Goal: Task Accomplishment & Management: Complete application form

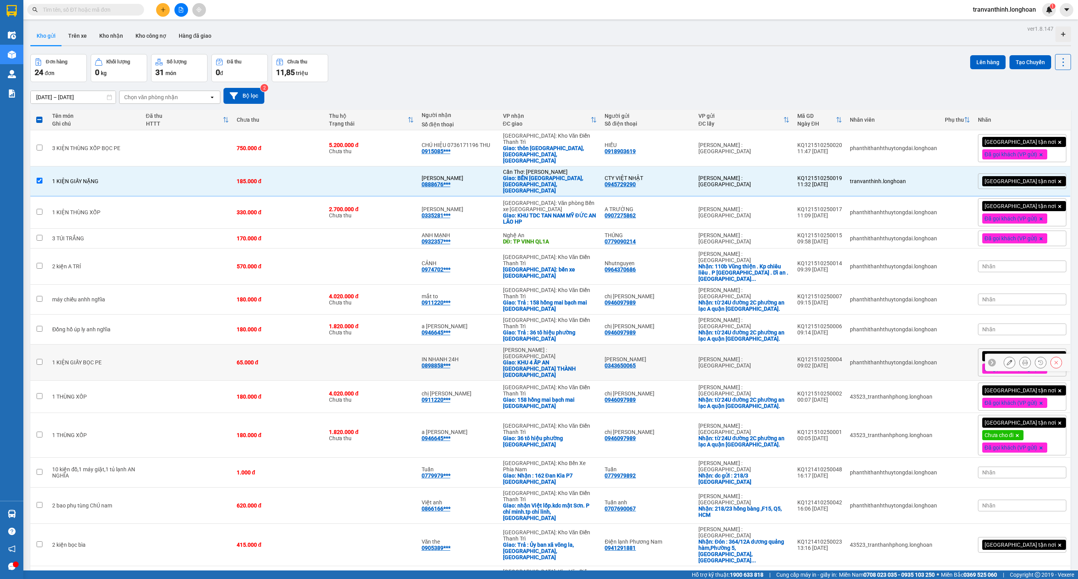
click at [374, 180] on td at bounding box center [371, 182] width 92 height 30
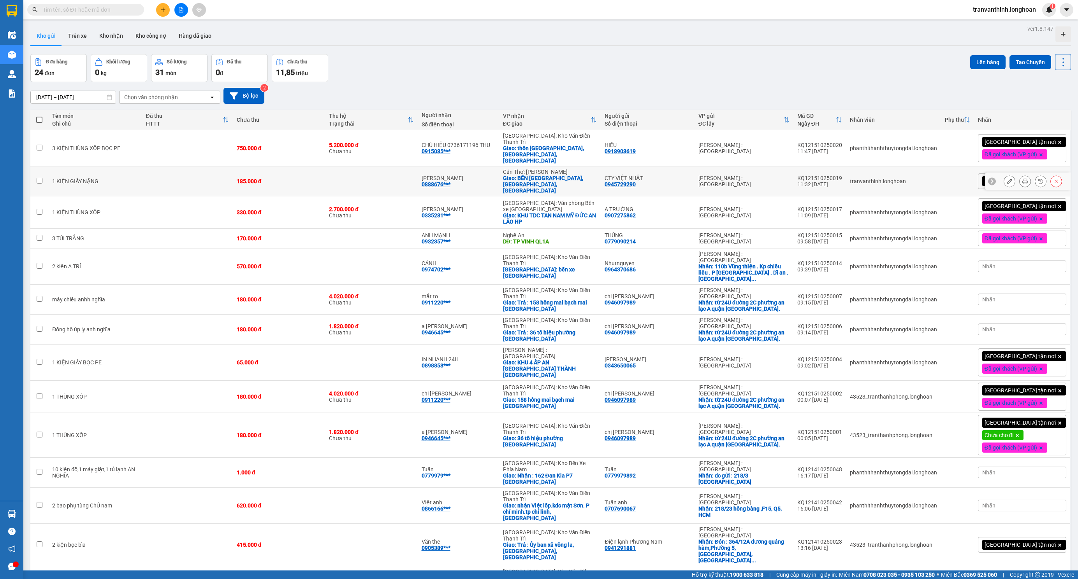
click at [372, 178] on td at bounding box center [371, 182] width 92 height 30
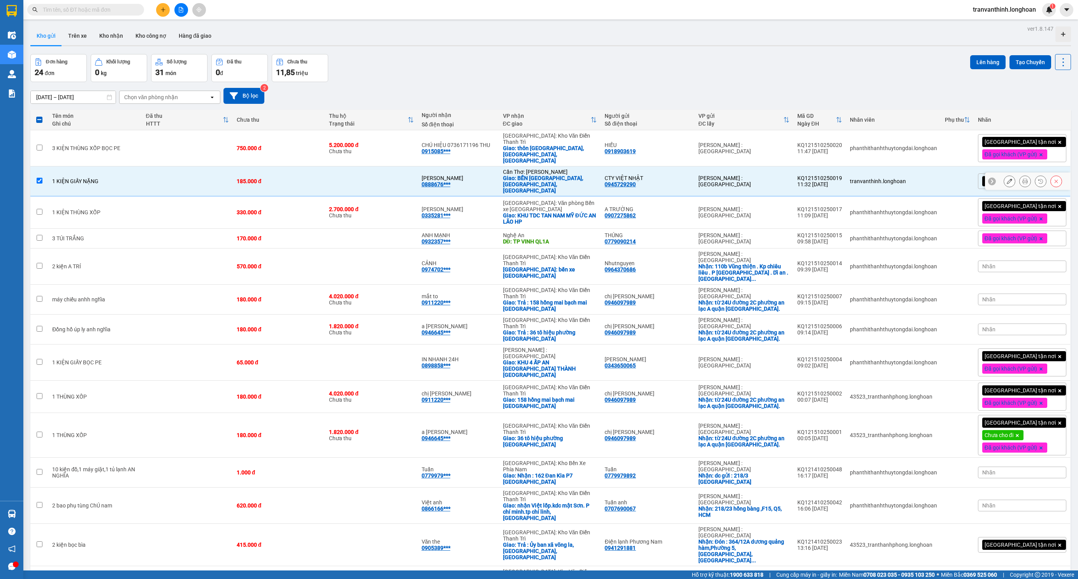
click at [371, 187] on td at bounding box center [371, 182] width 92 height 30
checkbox input "false"
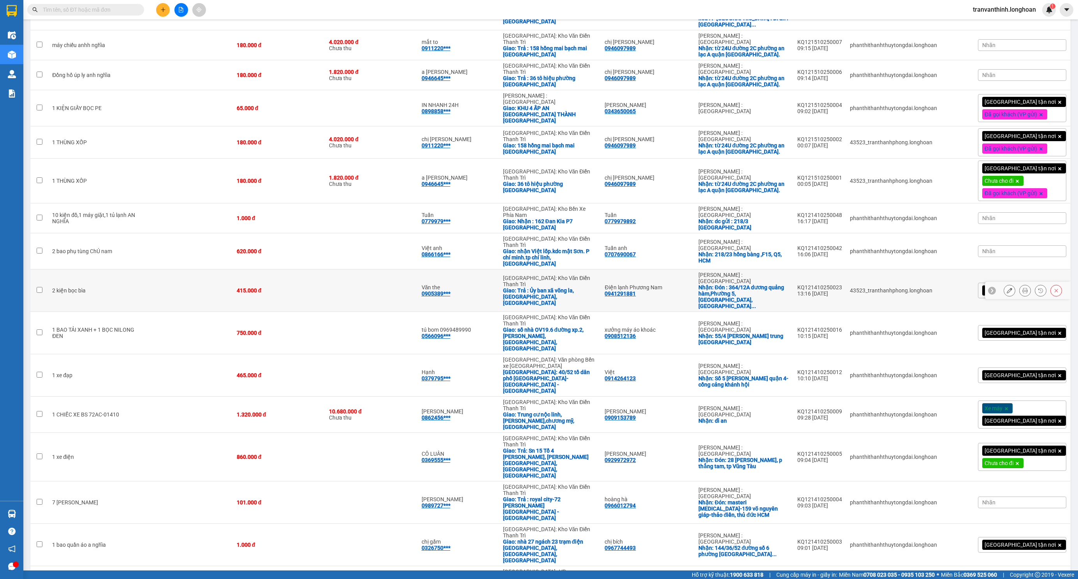
scroll to position [303, 0]
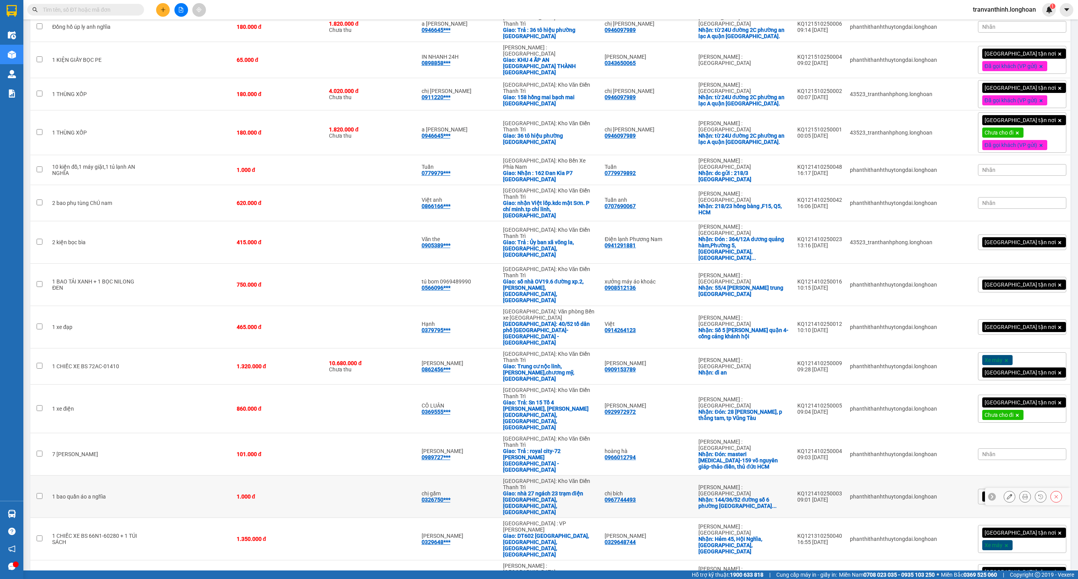
click at [1006, 494] on icon at bounding box center [1008, 496] width 5 height 5
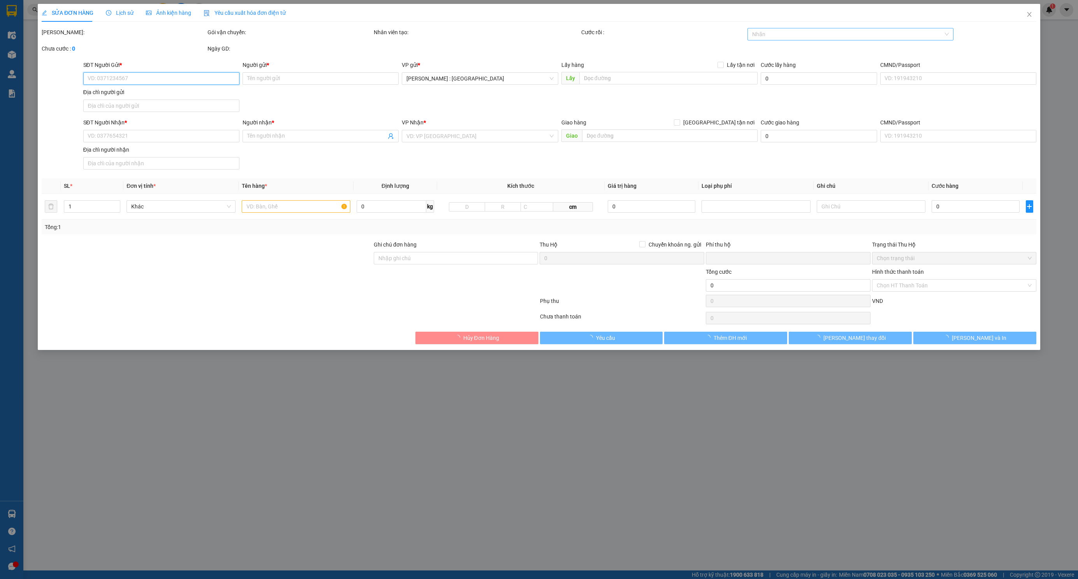
click at [830, 32] on div at bounding box center [846, 34] width 194 height 9
type input "0967744493"
type input "chị bích"
checkbox input "true"
type input "144/36/52 đường số 6 phường bình hưng hòa B- bình tân , hcm"
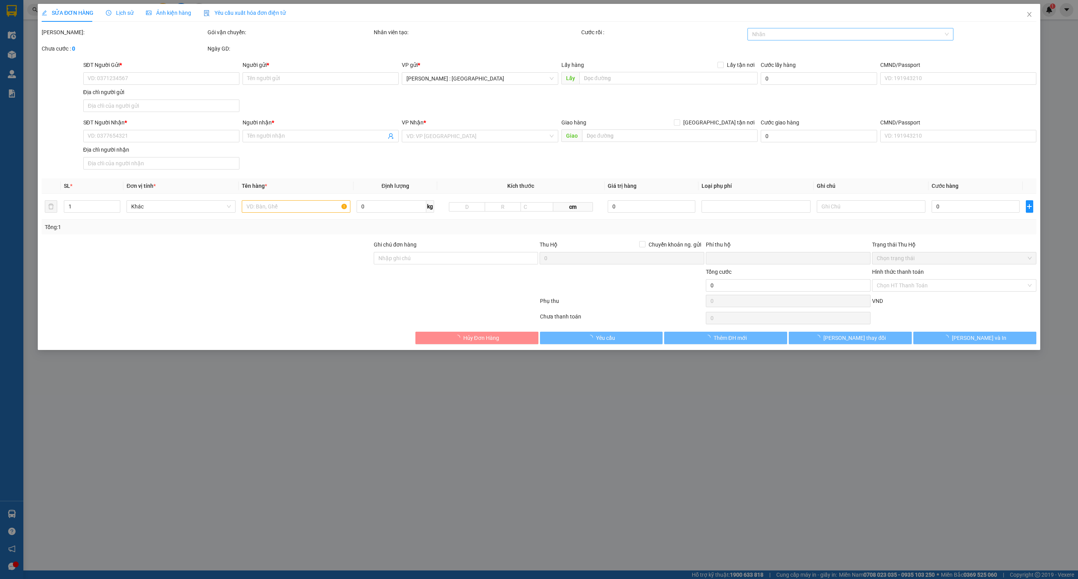
type input "0326750530"
type input "chị gấm"
checkbox input "true"
type input "nhà 27 ngách 23 trạm điện ba la, hà đông, hà nội"
type input "0"
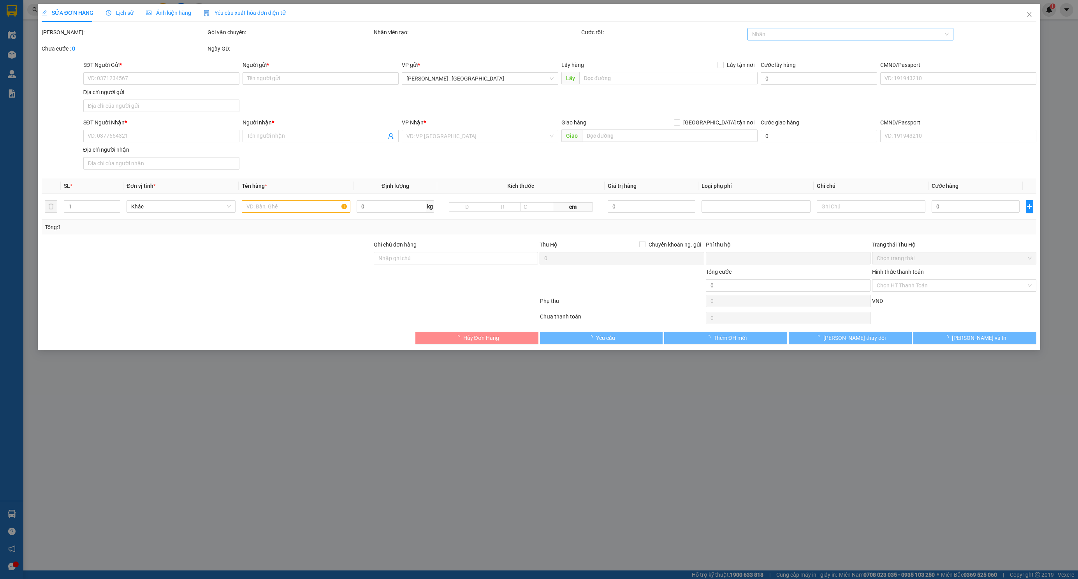
type input "1.000"
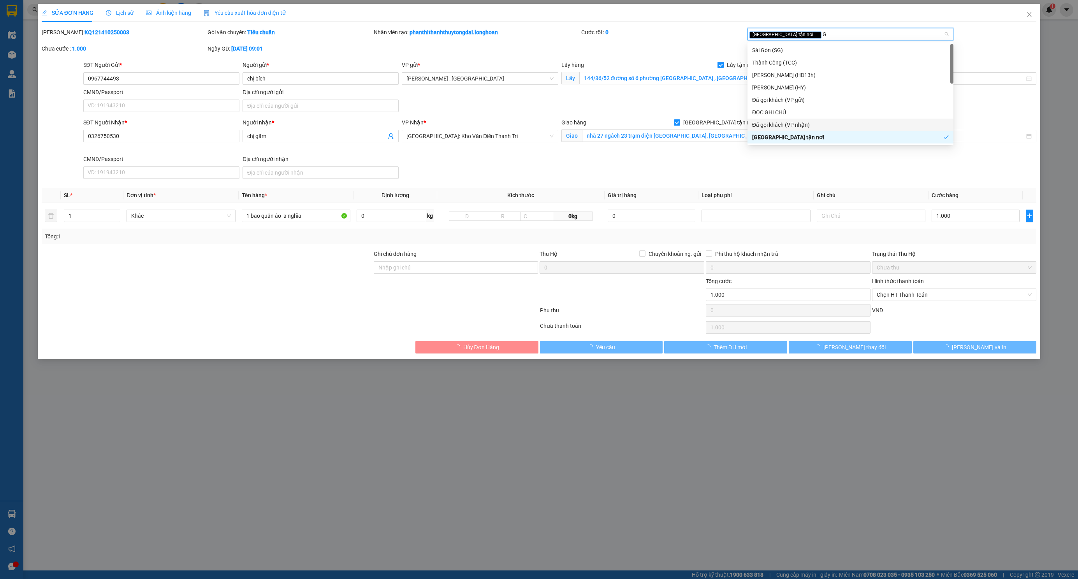
type input "G"
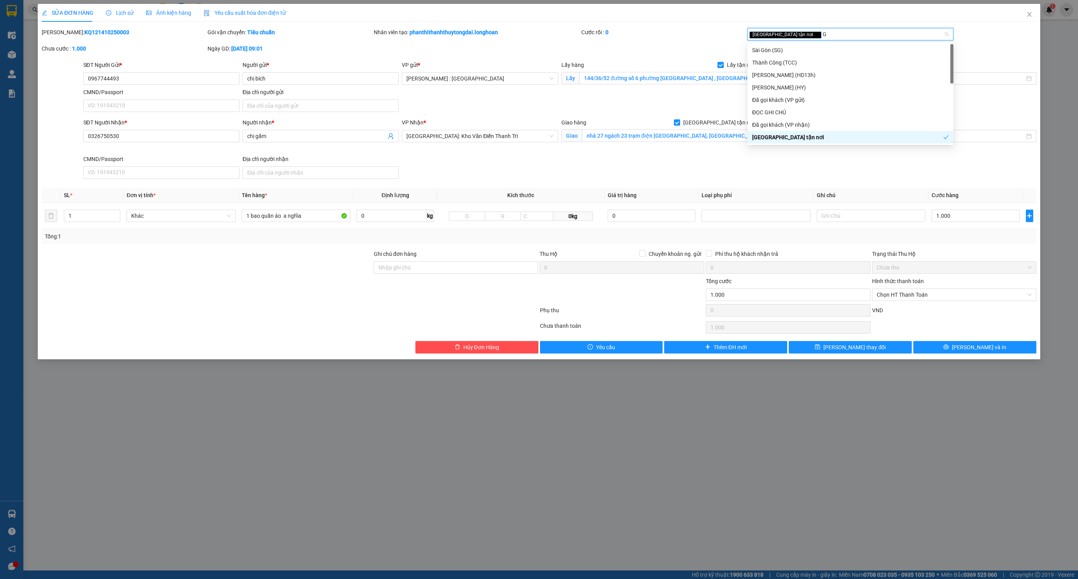
click at [762, 141] on div "[GEOGRAPHIC_DATA] tận nơi" at bounding box center [847, 137] width 191 height 9
type input "G"
click at [767, 137] on div "[GEOGRAPHIC_DATA] tận nơi" at bounding box center [850, 137] width 197 height 9
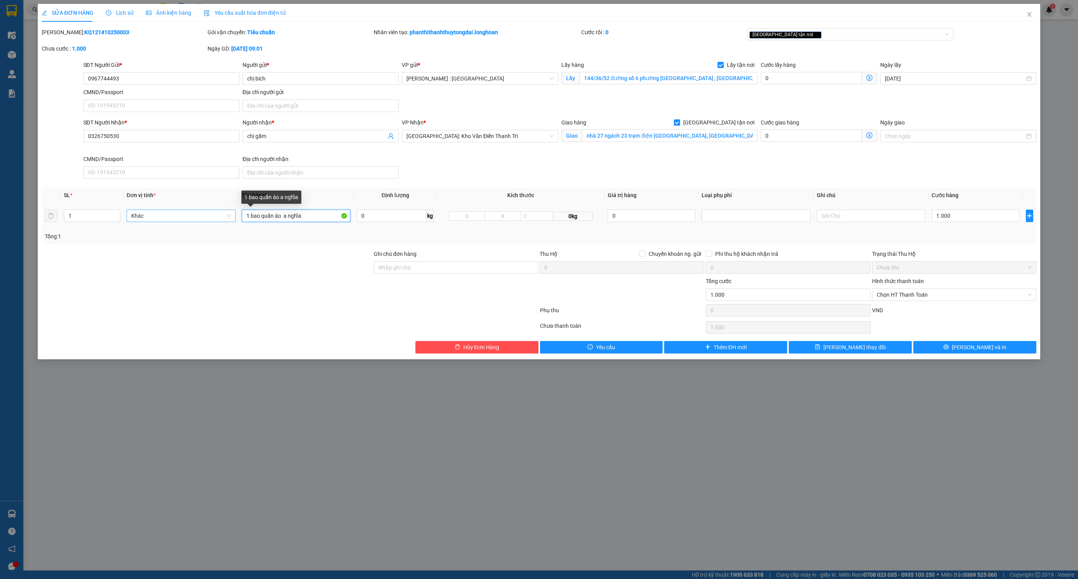
drag, startPoint x: 320, startPoint y: 219, endPoint x: 201, endPoint y: 215, distance: 119.5
click at [201, 215] on tr "1 Khác 1 bao quần áo a nghĩa 0 kg 0kg 0 1.000" at bounding box center [539, 216] width 994 height 26
type input "1 BAO TẢI XANH"
click at [962, 212] on input "1.000" at bounding box center [975, 216] width 88 height 12
type input "2"
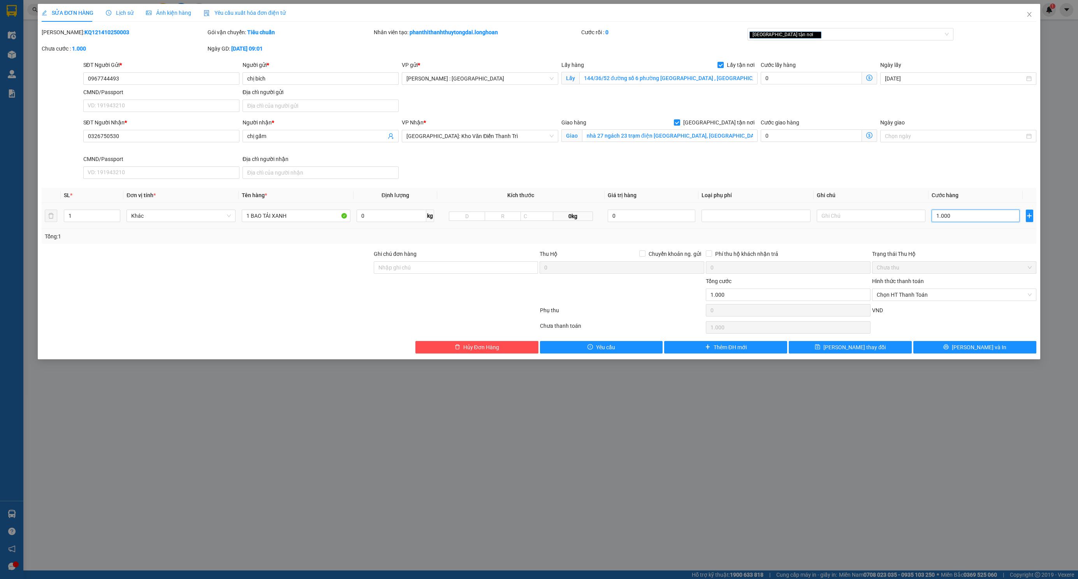
type input "2"
type input "28"
type input "280"
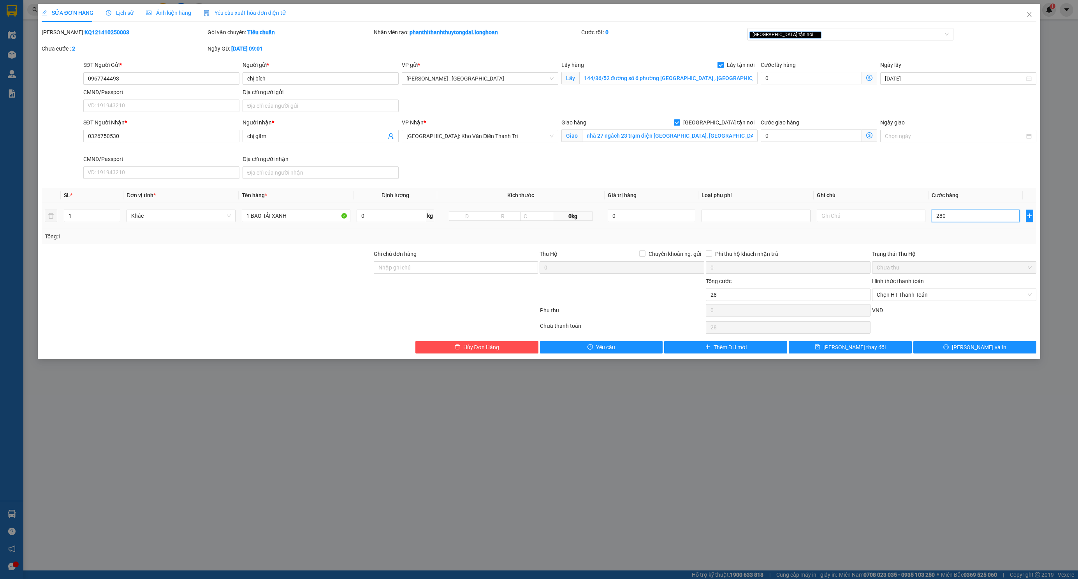
type input "280"
type input "280.000"
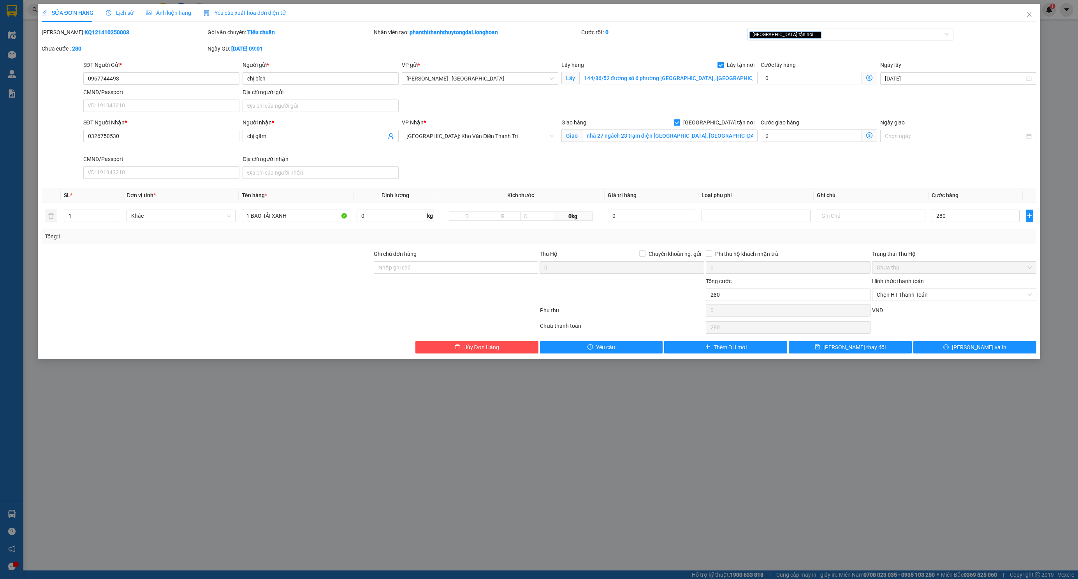
type input "280.000"
click at [815, 171] on div "SĐT Người Nhận * 0326750530 Người nhận * chị gấm VP Nhận * Hà Nội: Kho Văn Điển…" at bounding box center [560, 150] width 956 height 64
click at [946, 354] on button "[PERSON_NAME] và In" at bounding box center [974, 347] width 123 height 12
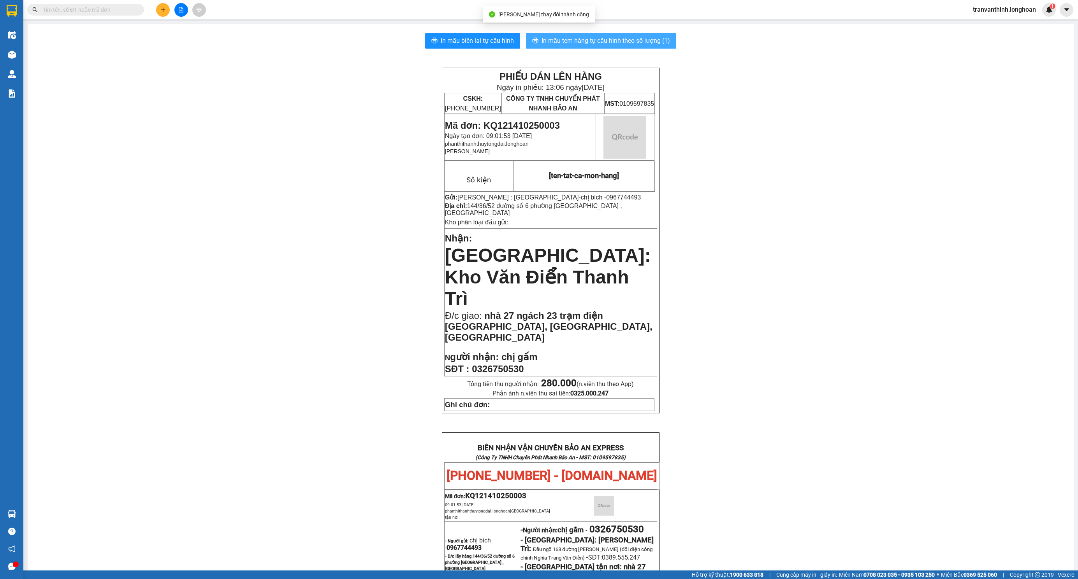
click at [583, 42] on span "In mẫu tem hàng tự cấu hình theo số lượng (1)" at bounding box center [605, 41] width 128 height 10
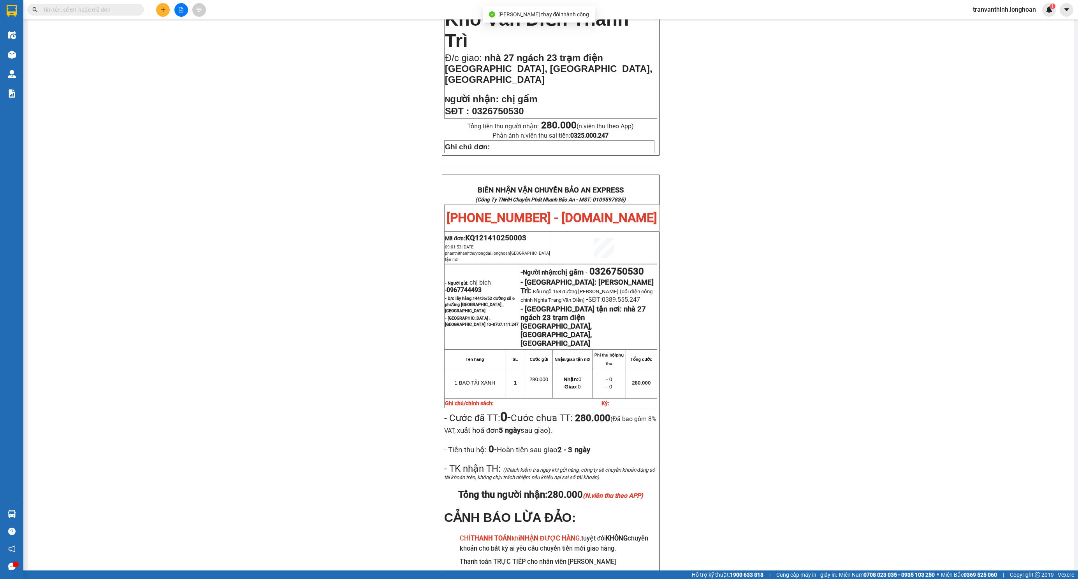
scroll to position [270, 0]
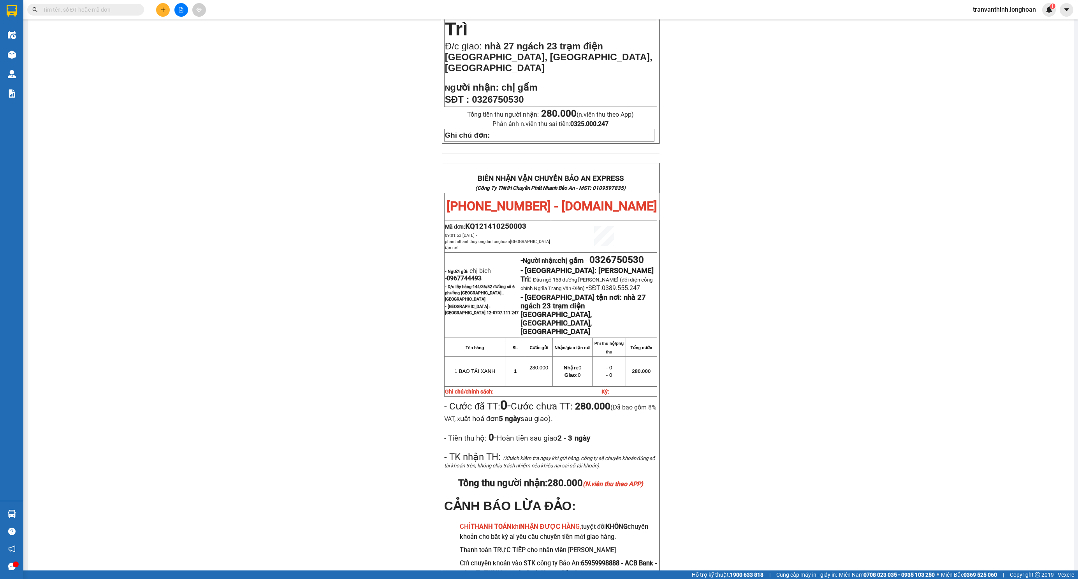
click at [465, 275] on span "0967744493" at bounding box center [463, 278] width 35 height 7
copy span "0967744493"
click at [821, 275] on div "PHIẾU DÁN LÊN HÀNG Ngày in phiếu: 13:06 ngày 15-10-2025 CSKH: 1900.06.88.33 CÔN…" at bounding box center [550, 205] width 1027 height 815
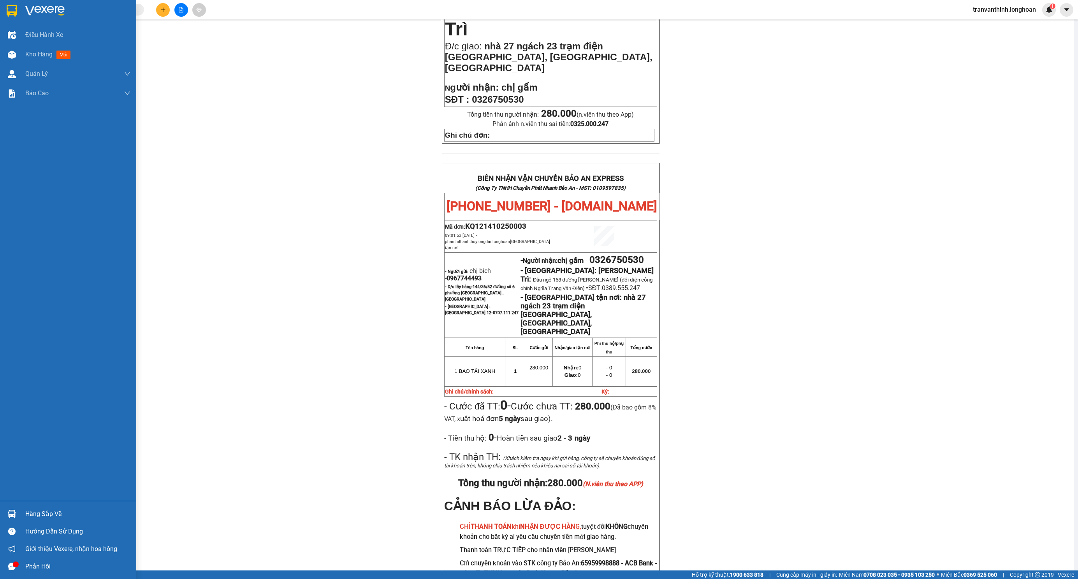
click at [11, 2] on div at bounding box center [68, 12] width 136 height 25
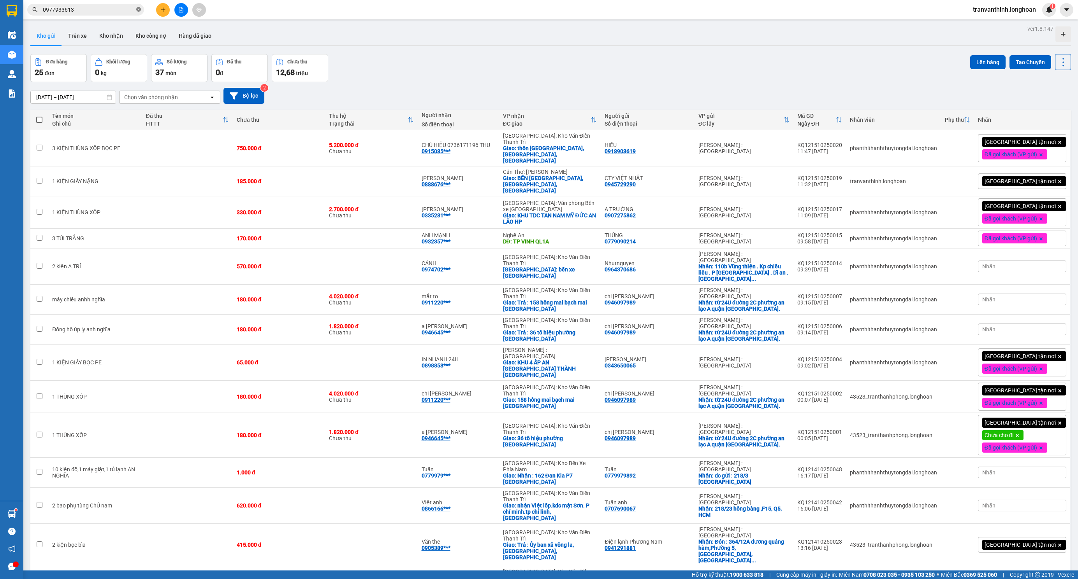
click at [140, 11] on icon "close-circle" at bounding box center [138, 9] width 5 height 5
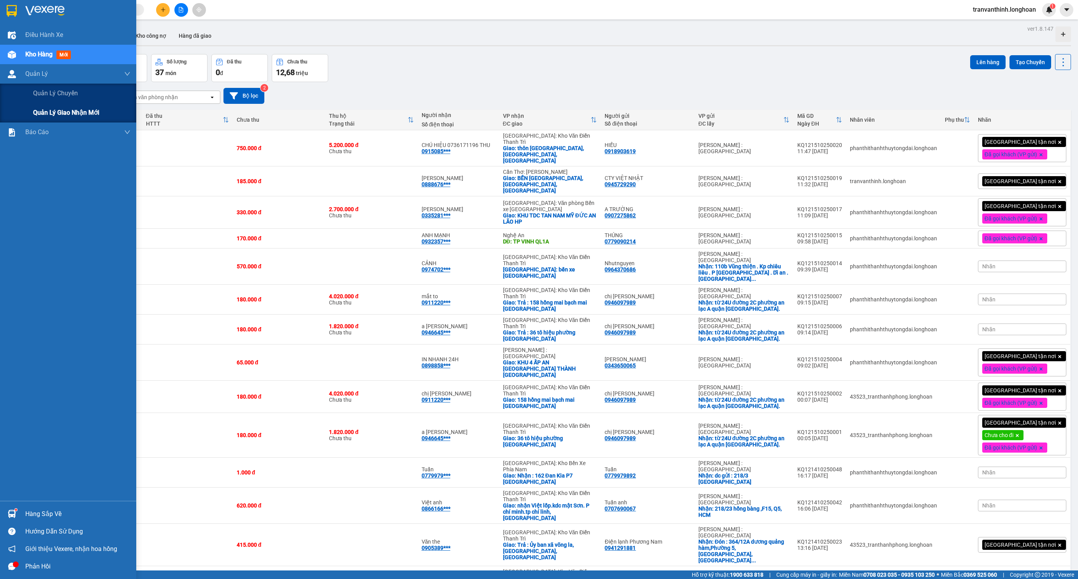
click at [42, 109] on span "Quản lý giao nhận mới" at bounding box center [66, 113] width 66 height 10
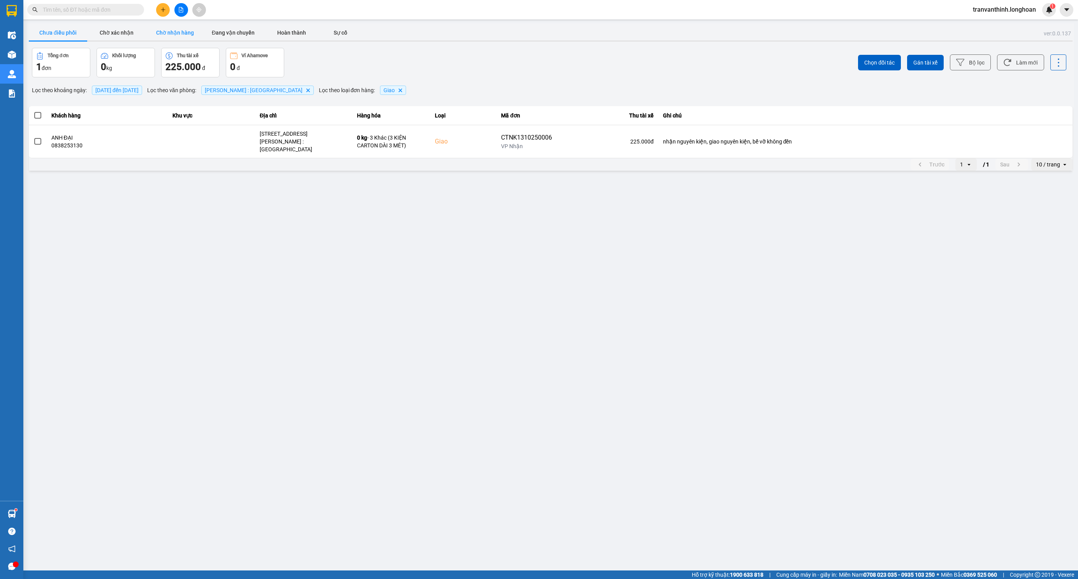
click at [177, 34] on button "Chờ nhận hàng" at bounding box center [175, 33] width 58 height 16
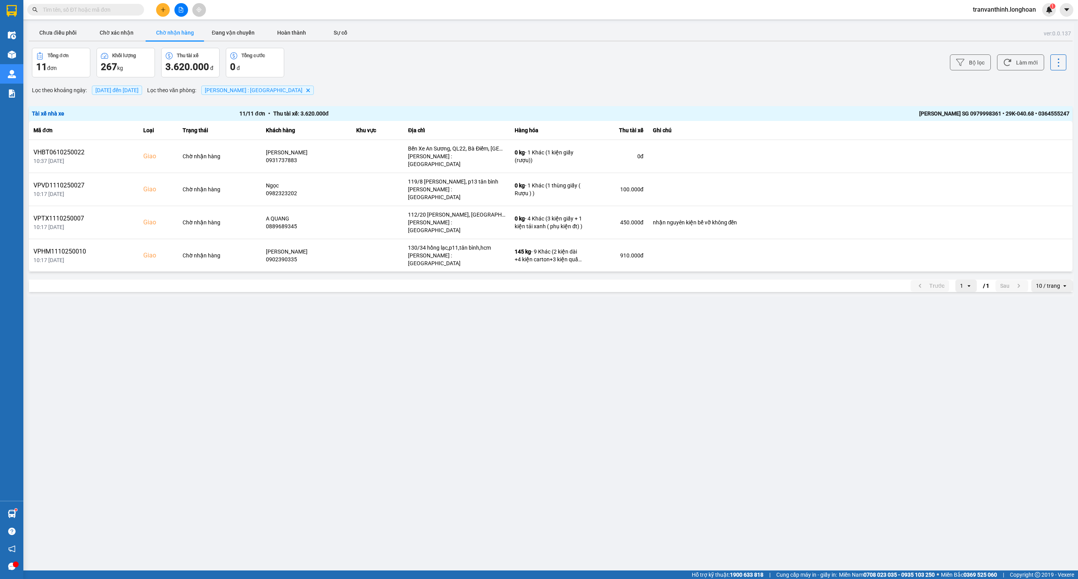
click at [139, 91] on span "[DATE] đến [DATE]" at bounding box center [116, 90] width 43 height 6
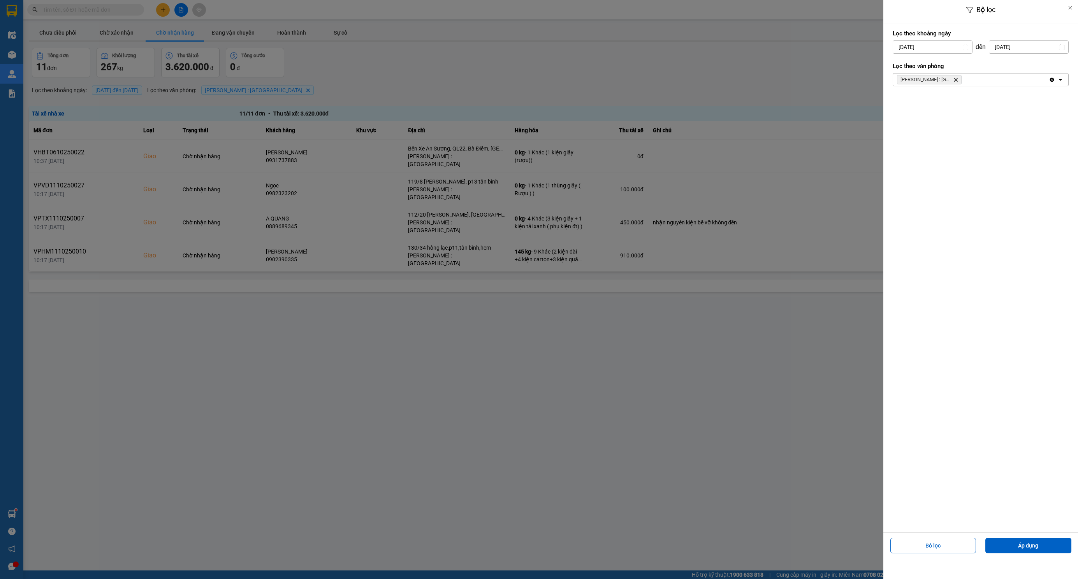
click at [934, 49] on input "[DATE]" at bounding box center [932, 47] width 79 height 12
click at [892, 65] on icon "Arrow Left" at bounding box center [896, 65] width 9 height 9
click at [902, 110] on div "1" at bounding box center [897, 104] width 16 height 16
type input "[DATE]"
click at [1060, 543] on button "Áp dụng" at bounding box center [1028, 546] width 86 height 16
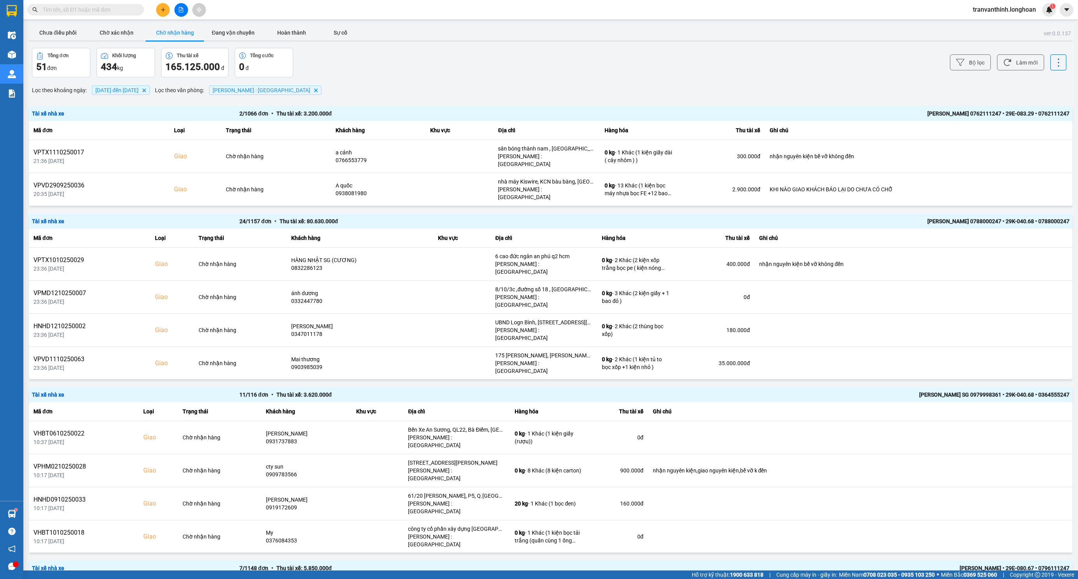
click at [64, 24] on div "ver: 0.0.137 Chưa điều phối Chờ xác nhận Chờ nhận hàng Đang vận chuyển Hoàn thà…" at bounding box center [550, 544] width 1046 height 1043
click at [69, 30] on button "Chưa điều phối" at bounding box center [58, 33] width 58 height 16
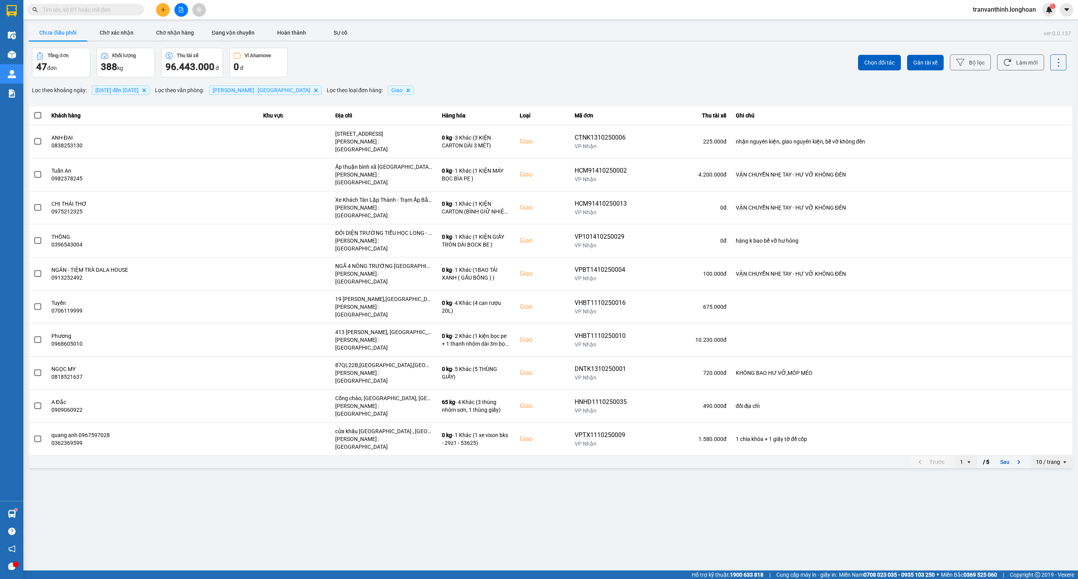
click at [283, 82] on div "ver: 0.0.137 Chưa điều phối Chờ xác nhận Chờ nhận hàng Đang vận chuyển Hoàn thà…" at bounding box center [550, 246] width 1046 height 447
click at [279, 86] on span "[PERSON_NAME] : Kho [GEOGRAPHIC_DATA]" at bounding box center [265, 90] width 112 height 9
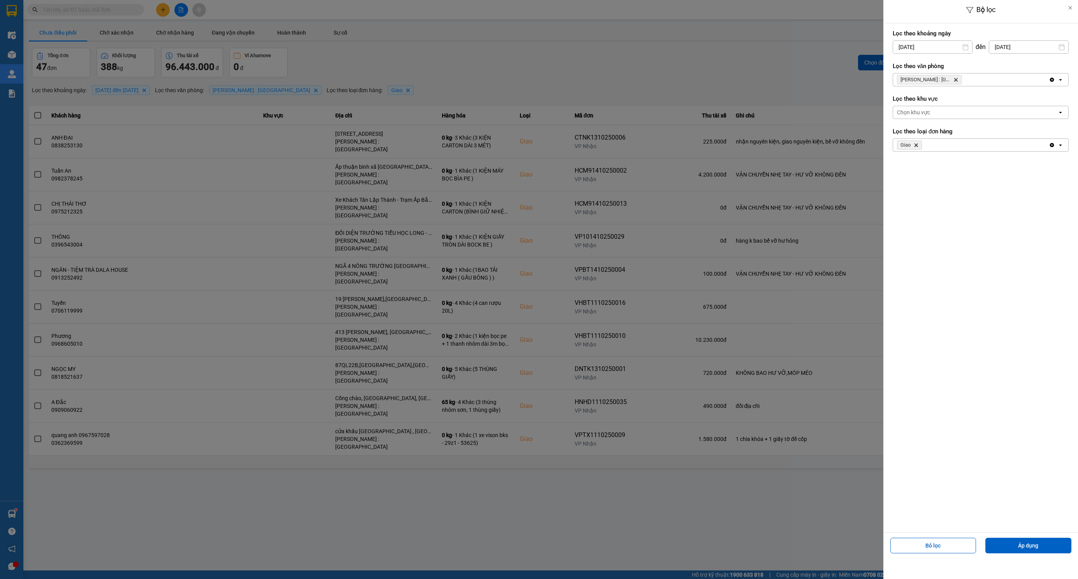
click at [918, 146] on icon "Delete" at bounding box center [915, 145] width 5 height 5
click at [918, 146] on div "Chọn loại đơn" at bounding box center [913, 145] width 33 height 8
click at [912, 166] on div "Lấy" at bounding box center [980, 163] width 176 height 14
click at [1034, 549] on button "Áp dụng" at bounding box center [1028, 546] width 86 height 16
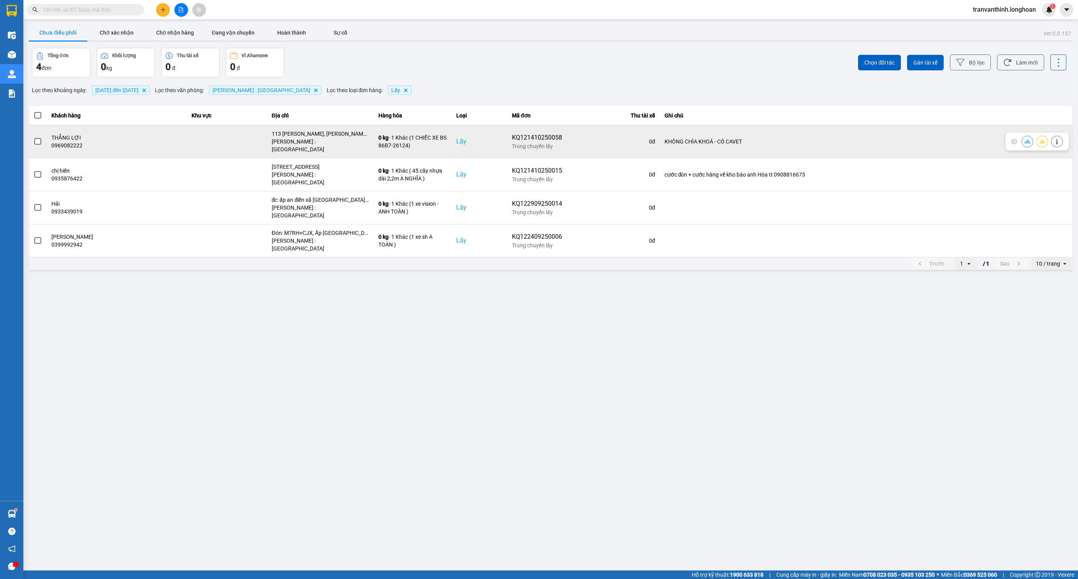
click at [37, 139] on span at bounding box center [37, 141] width 7 height 7
click at [33, 137] on input "checkbox" at bounding box center [33, 137] width 0 height 0
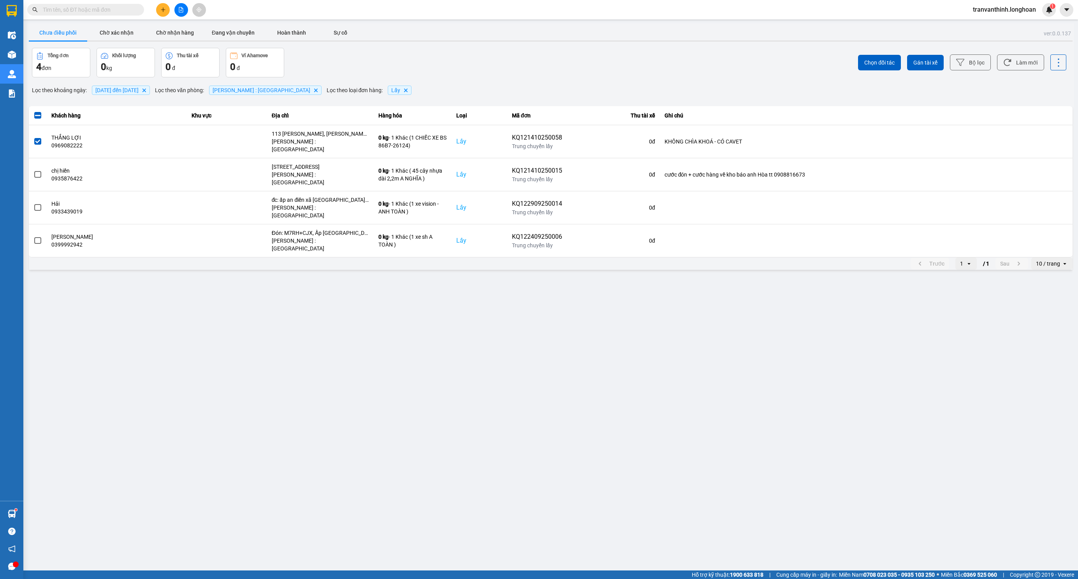
drag, startPoint x: 114, startPoint y: 12, endPoint x: 169, endPoint y: 12, distance: 54.9
click at [114, 12] on input "text" at bounding box center [89, 9] width 92 height 9
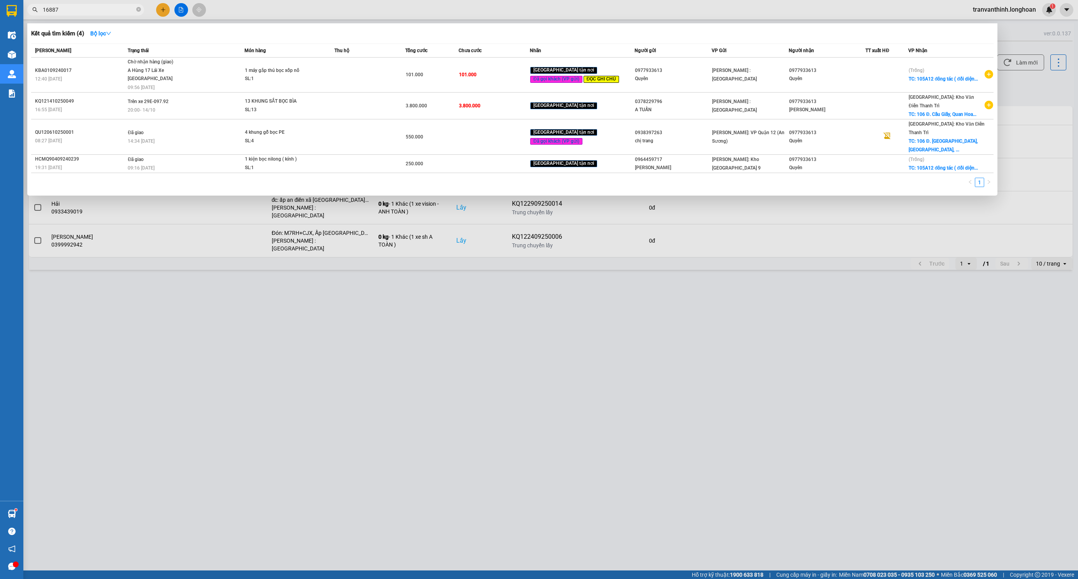
type input "168873"
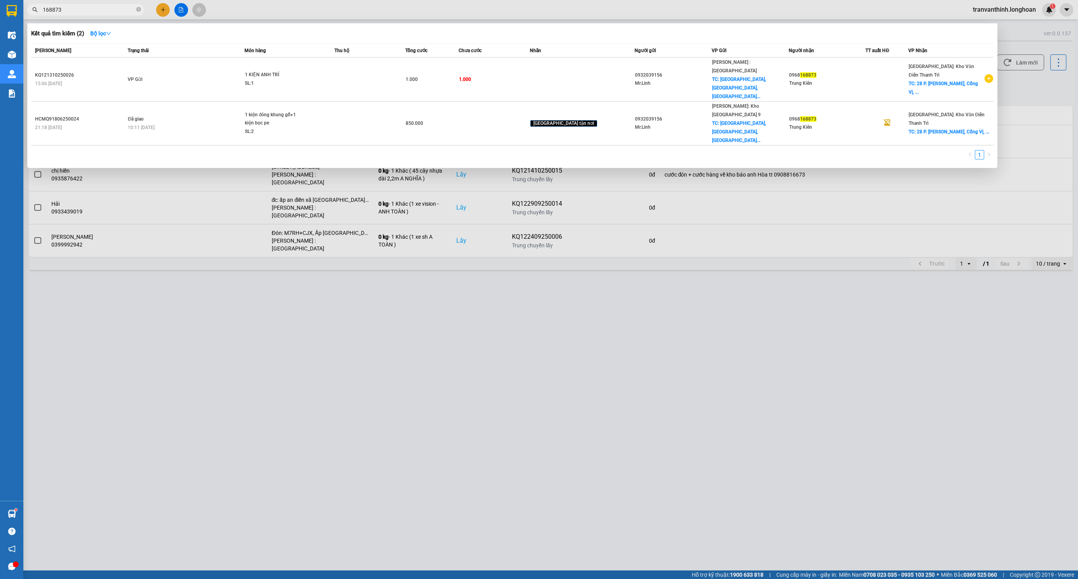
click at [104, 13] on input "168873" at bounding box center [89, 9] width 92 height 9
click at [138, 6] on span at bounding box center [138, 9] width 5 height 7
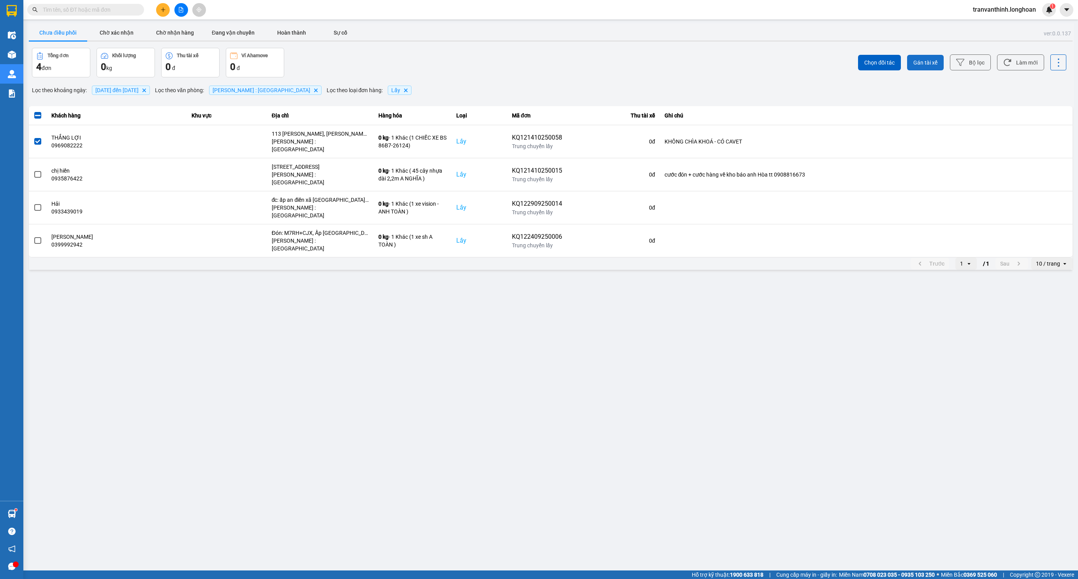
click at [917, 56] on button "Gán tài xế" at bounding box center [925, 63] width 37 height 16
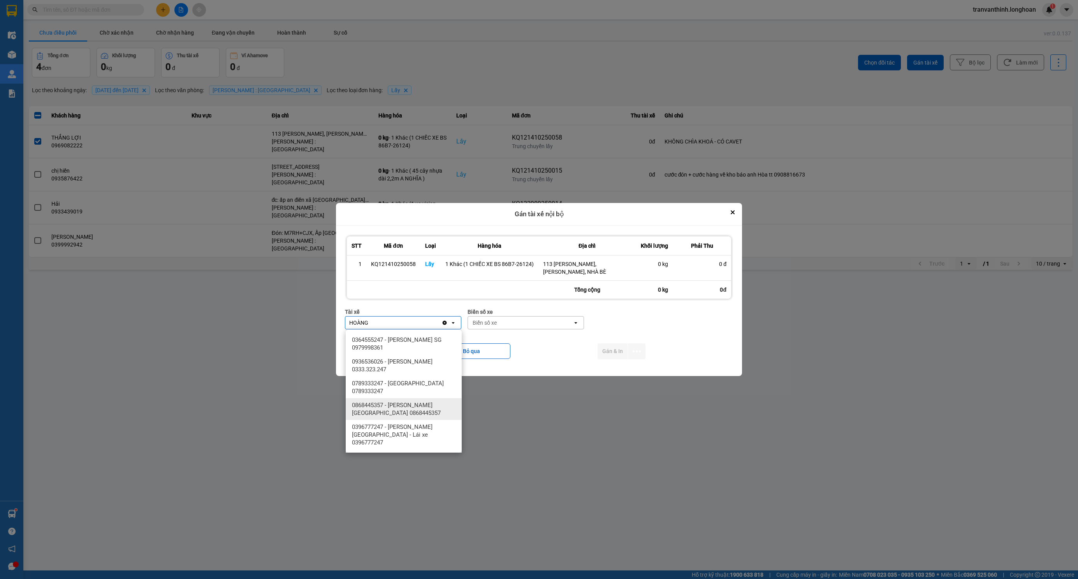
type input "HOÀNG"
click at [423, 416] on span "0868445357 - [PERSON_NAME][GEOGRAPHIC_DATA] 0868445357" at bounding box center [405, 410] width 107 height 16
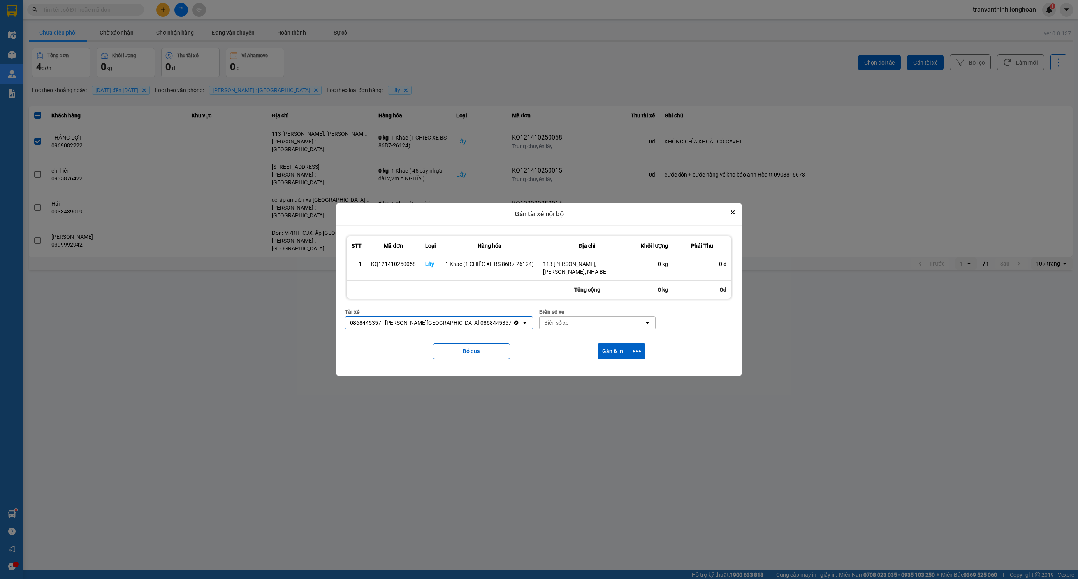
click at [580, 320] on div "Biển số xe" at bounding box center [591, 323] width 105 height 12
click at [605, 355] on button "Gán & In" at bounding box center [612, 352] width 30 height 16
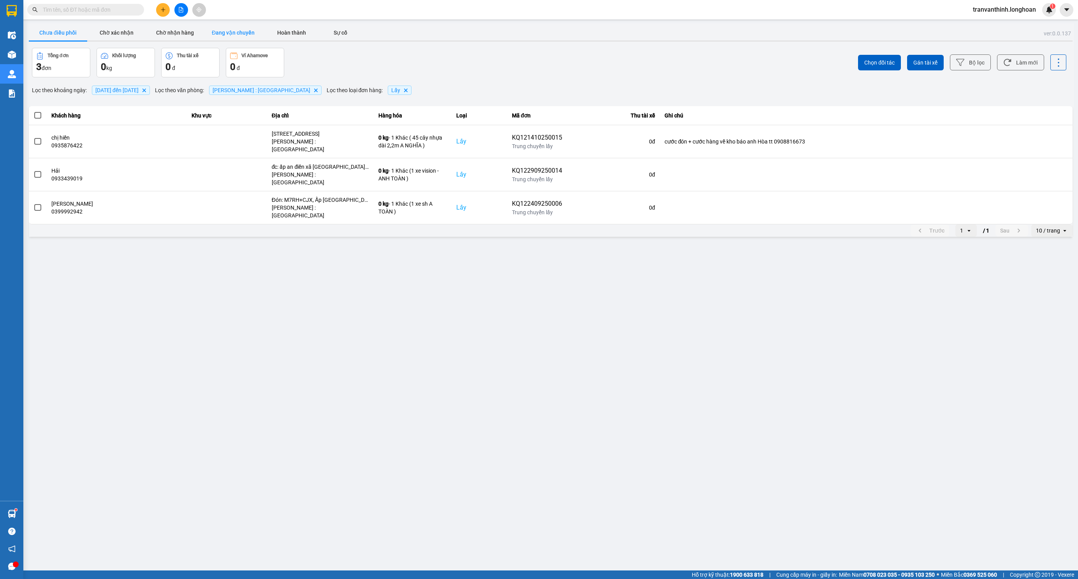
drag, startPoint x: 225, startPoint y: 28, endPoint x: 190, endPoint y: 28, distance: 34.2
click at [224, 28] on button "Đang vận chuyển" at bounding box center [233, 33] width 58 height 16
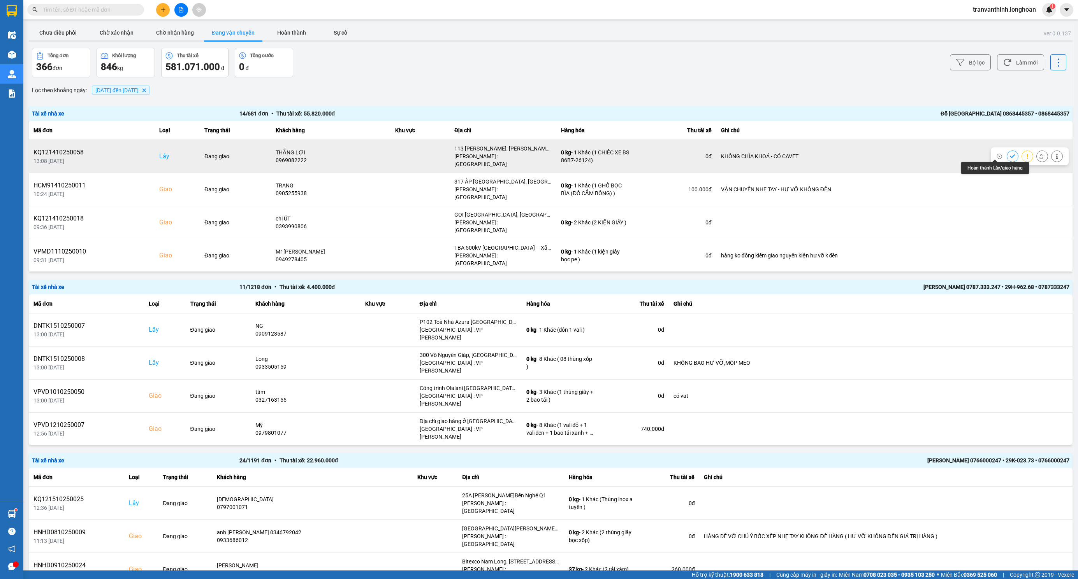
click at [1009, 154] on icon at bounding box center [1011, 156] width 5 height 4
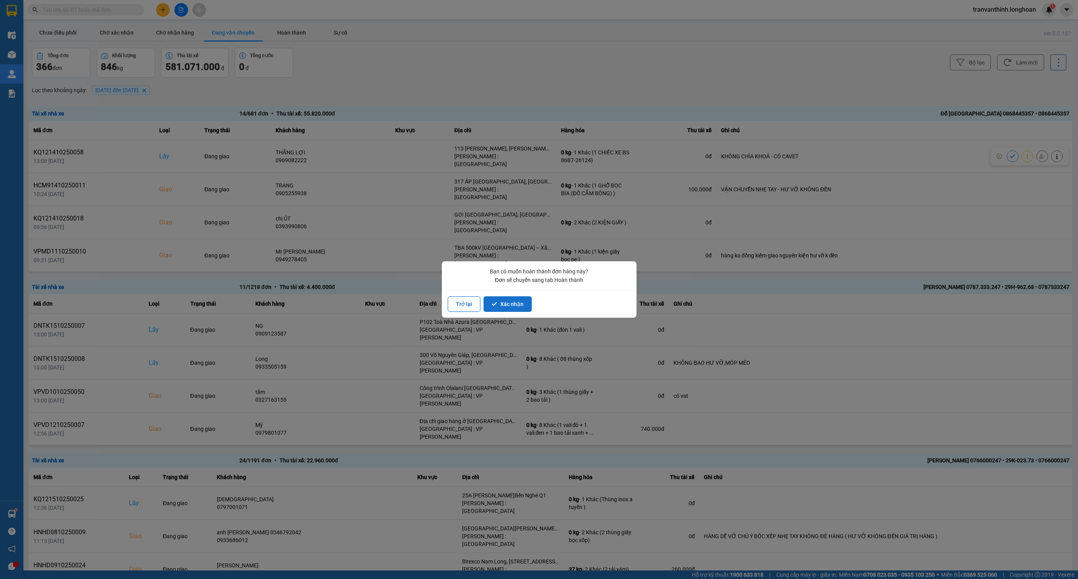
click at [508, 302] on button "Xác nhận" at bounding box center [507, 305] width 48 height 16
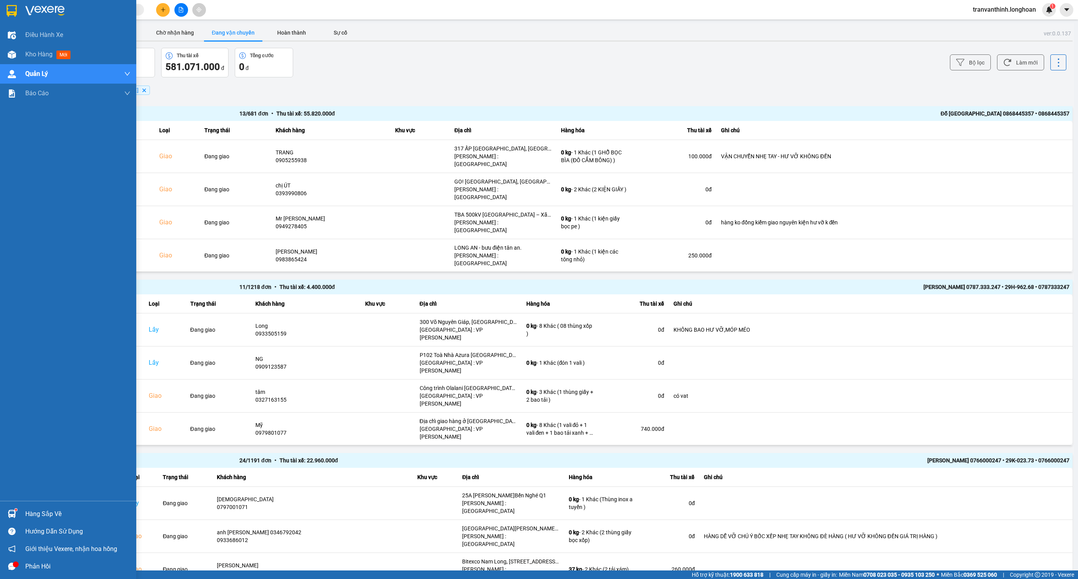
click at [15, 16] on img at bounding box center [12, 11] width 10 height 12
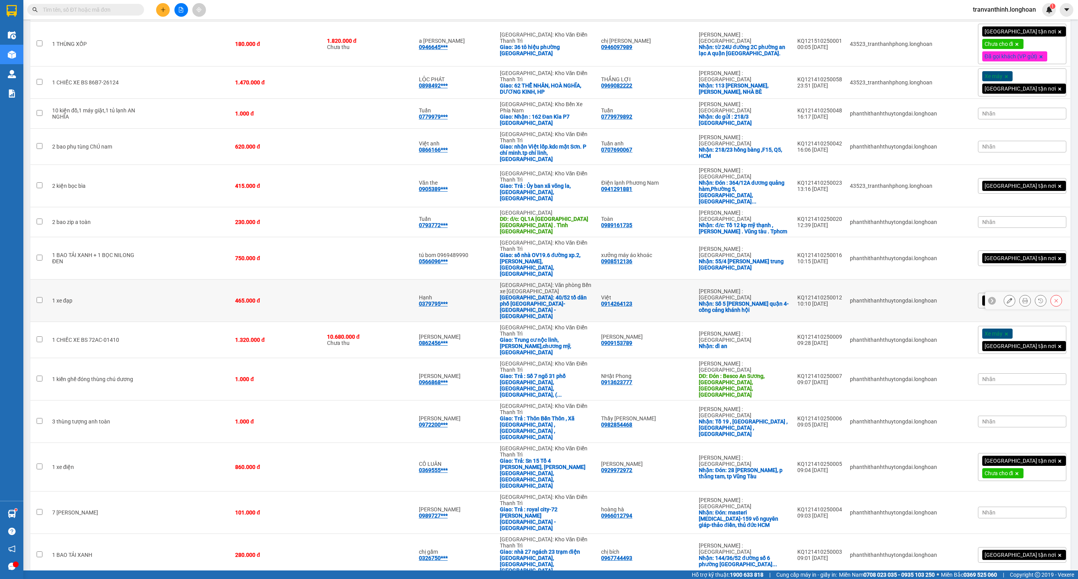
scroll to position [486, 0]
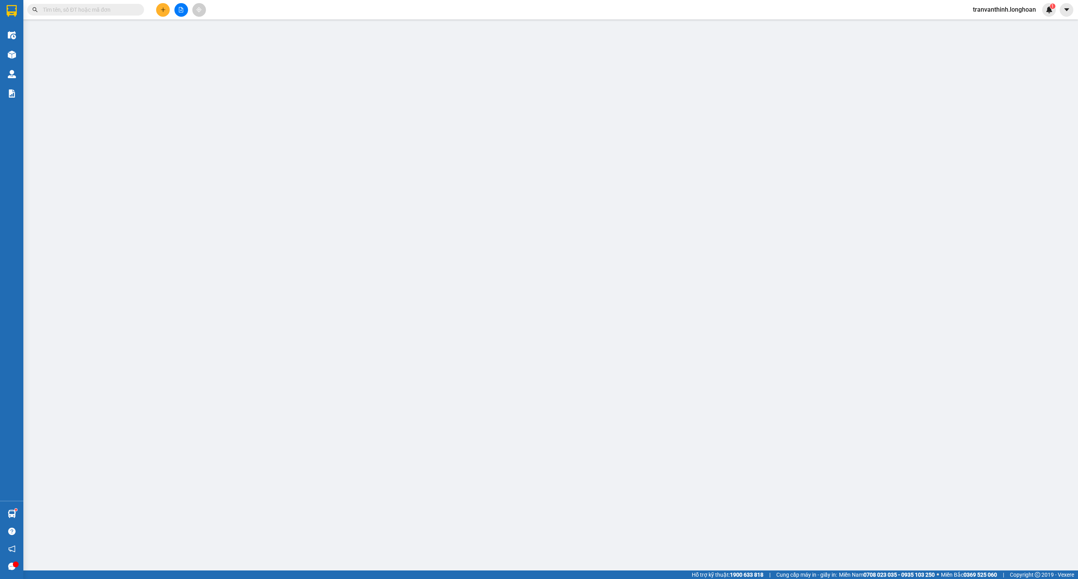
type input "0932039156"
type input "Mr.Linh"
checkbox input "true"
type input "Vĩnh Phú 9, [GEOGRAPHIC_DATA], [GEOGRAPHIC_DATA]"
type input "0968168873"
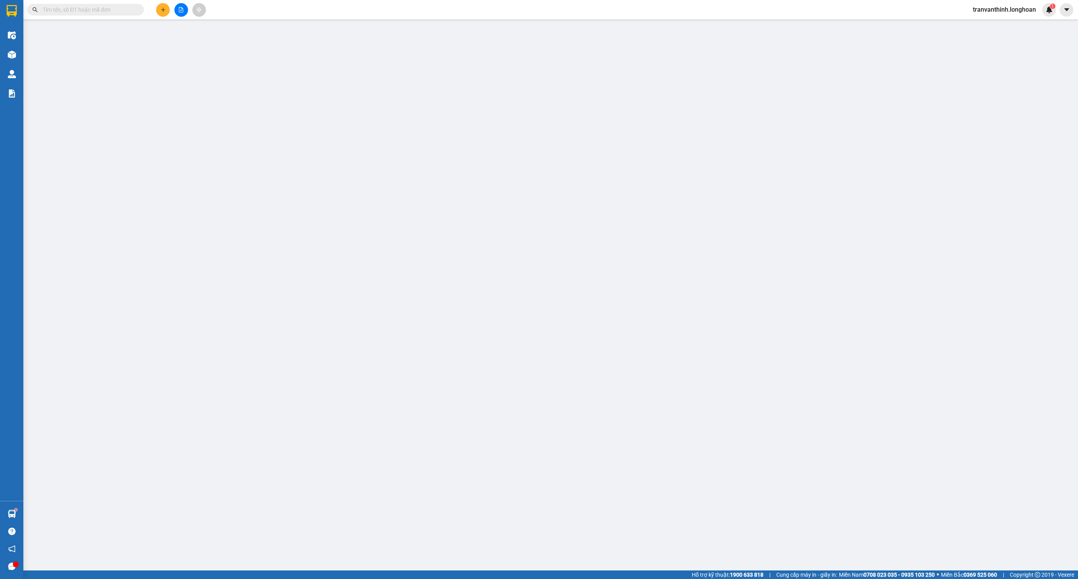
type input "Trung Kiên"
checkbox input "true"
type input "28 P. [PERSON_NAME], [GEOGRAPHIC_DATA], [GEOGRAPHIC_DATA], [GEOGRAPHIC_DATA]"
type input "0"
type input "1.000"
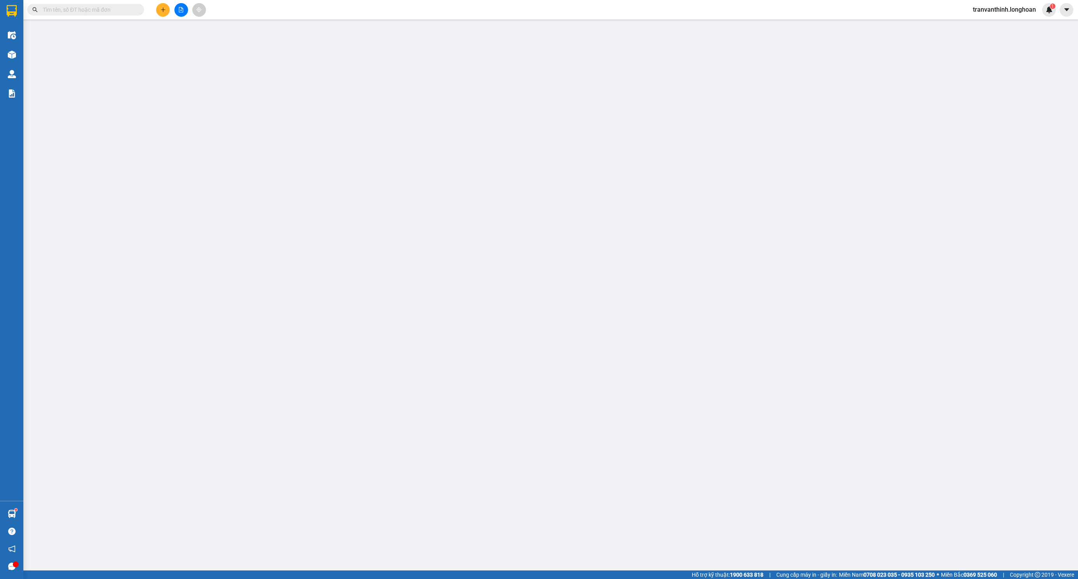
type input "1.000"
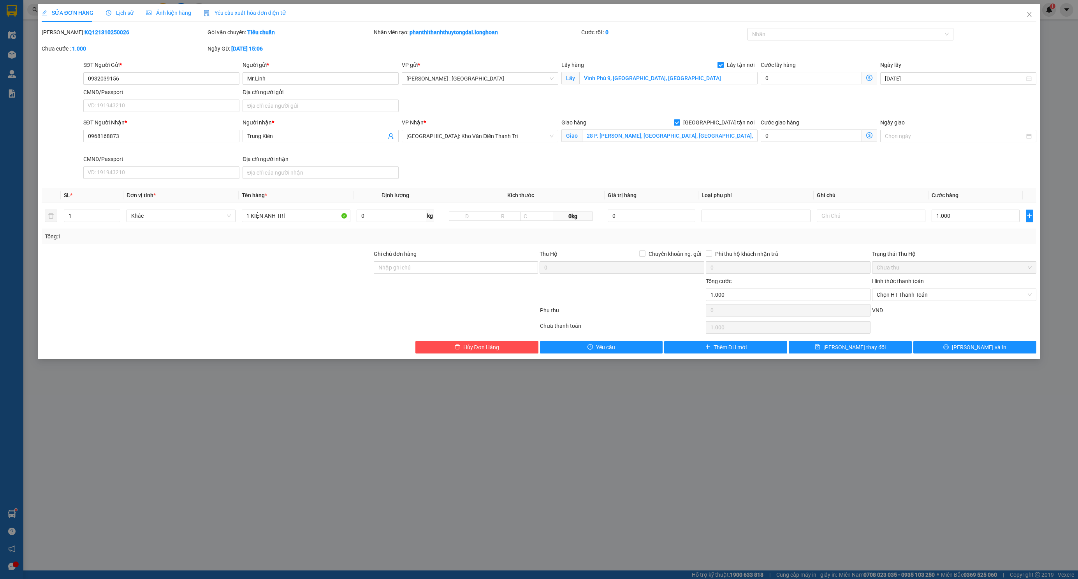
click at [790, 41] on div "Nhãn" at bounding box center [850, 36] width 206 height 16
click at [790, 37] on div at bounding box center [846, 34] width 194 height 9
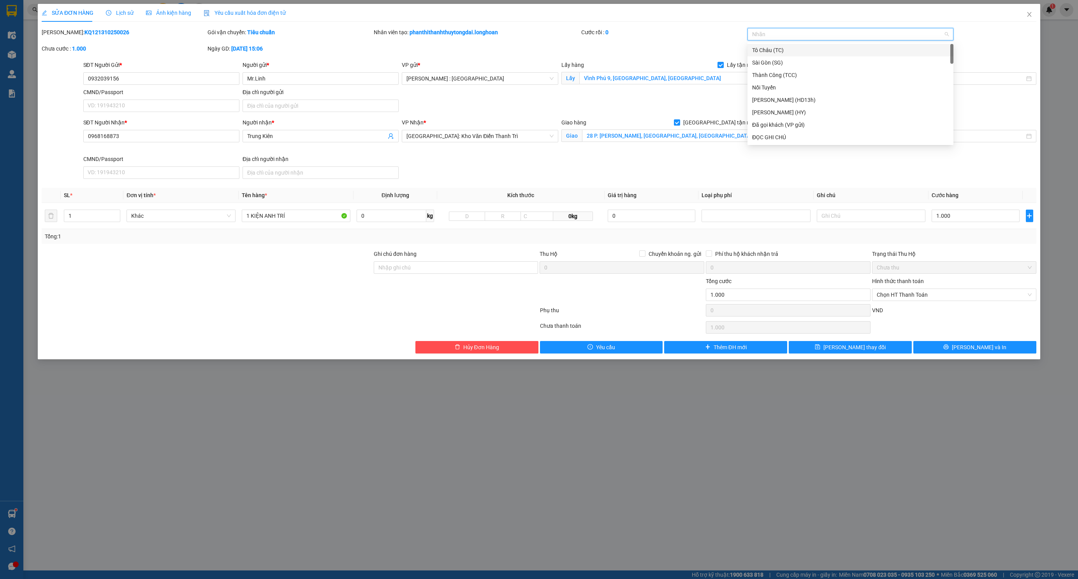
click at [790, 37] on div at bounding box center [846, 34] width 194 height 9
type input "G"
click at [780, 139] on div "[GEOGRAPHIC_DATA] tận nơi" at bounding box center [850, 137] width 197 height 9
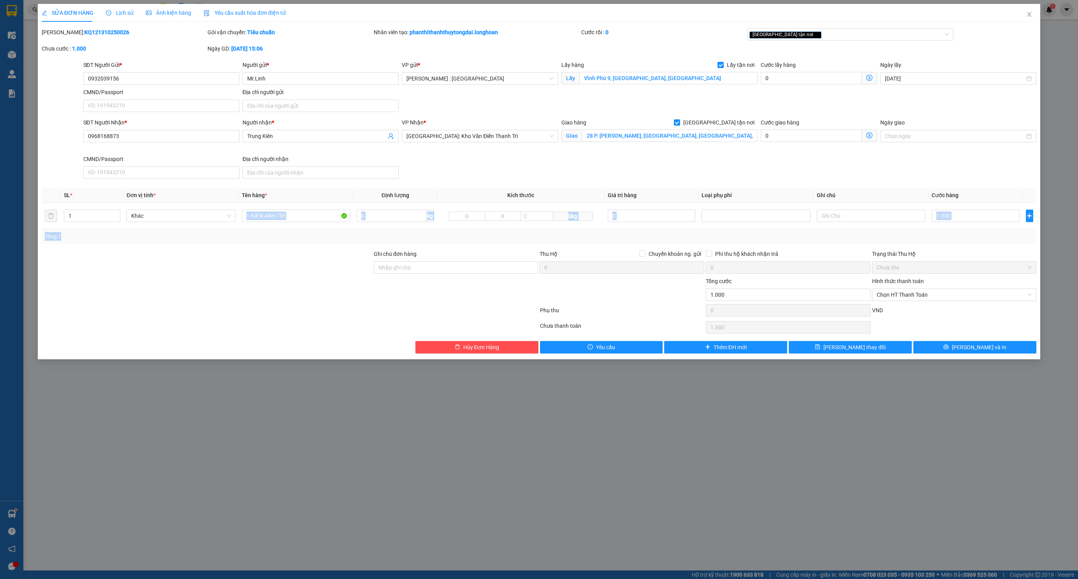
drag, startPoint x: 300, startPoint y: 225, endPoint x: 156, endPoint y: 232, distance: 144.6
click at [149, 236] on div "SL * Đơn vị tính * Tên hàng * Định lượng Kích thước Giá trị hàng Loại phụ phí G…" at bounding box center [539, 216] width 994 height 56
drag, startPoint x: 310, startPoint y: 214, endPoint x: 158, endPoint y: 247, distance: 155.7
click at [158, 247] on div "Total Paid Fee 0 Total UnPaid Fee 1.000 Cash Collection Total Fee Mã ĐH: KQ1213…" at bounding box center [539, 191] width 994 height 326
type input "1 KIỆN THÙNG GỖ"
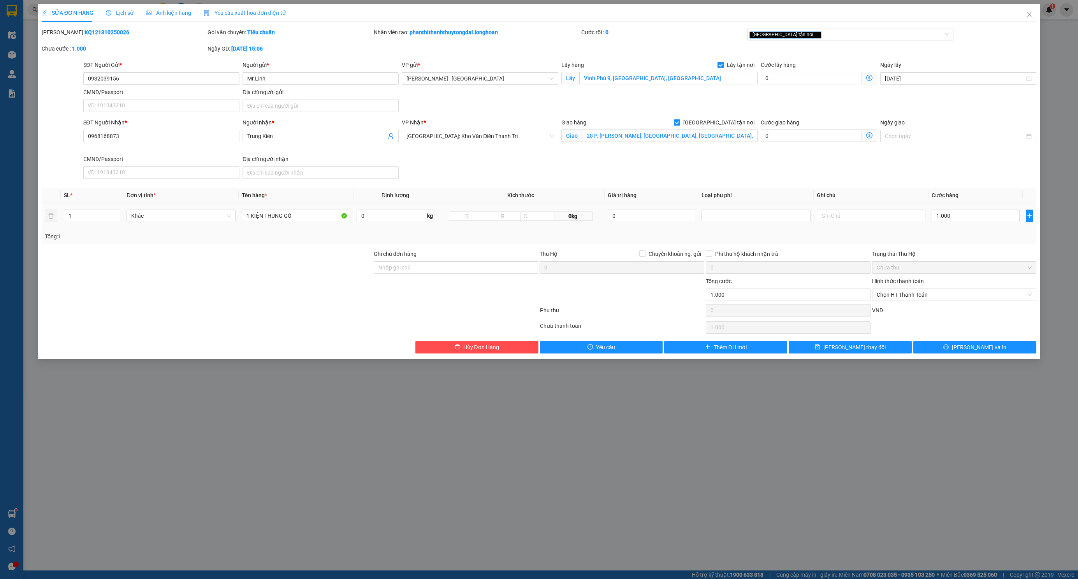
click at [989, 224] on div "1.000" at bounding box center [975, 216] width 88 height 16
click at [986, 219] on input "1.000" at bounding box center [975, 216] width 88 height 12
type input "5"
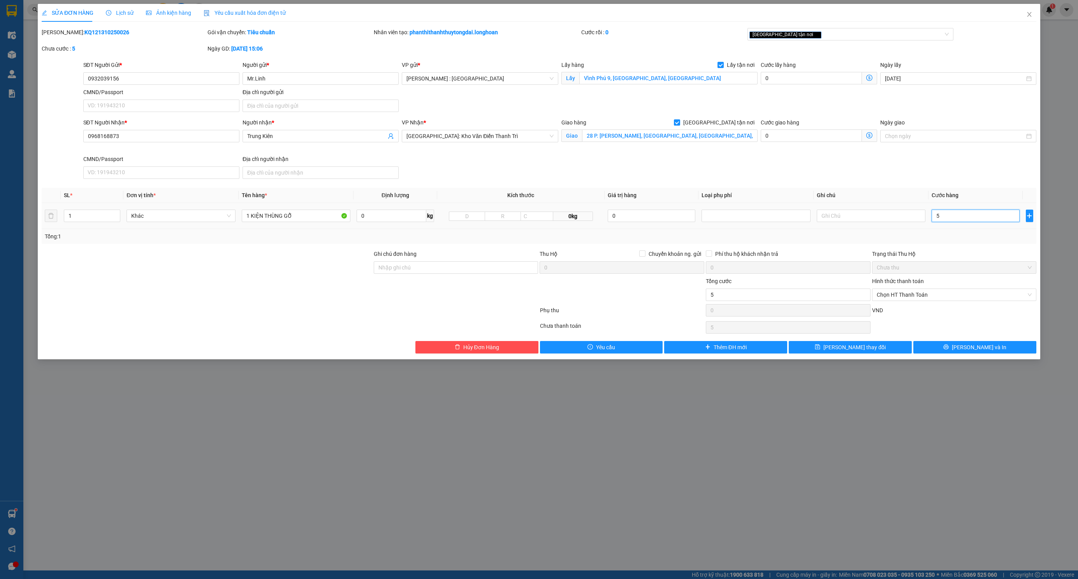
type input "57"
type input "570"
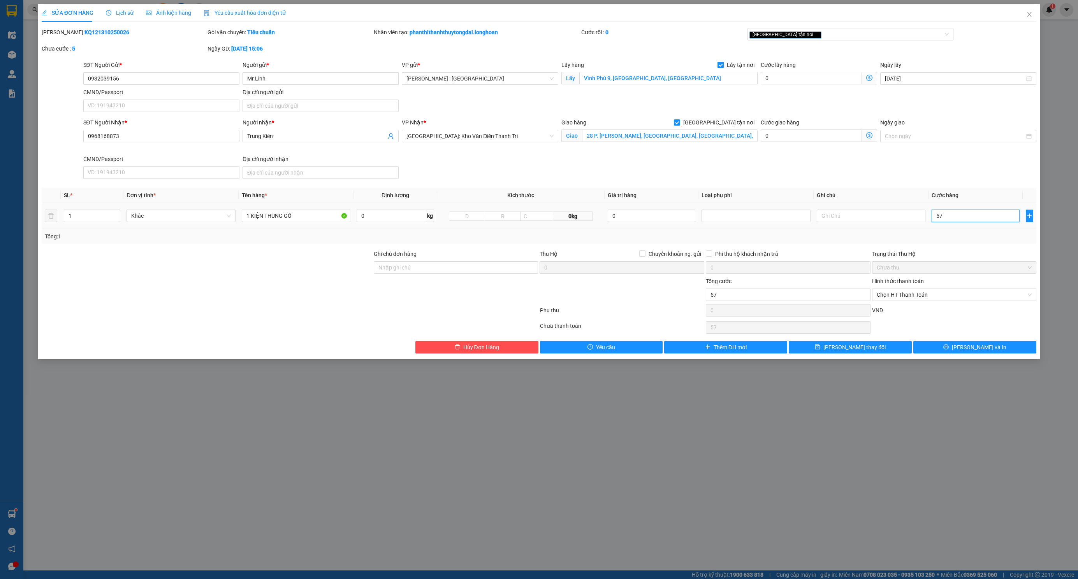
type input "570"
type input "5.700"
type input "57.000"
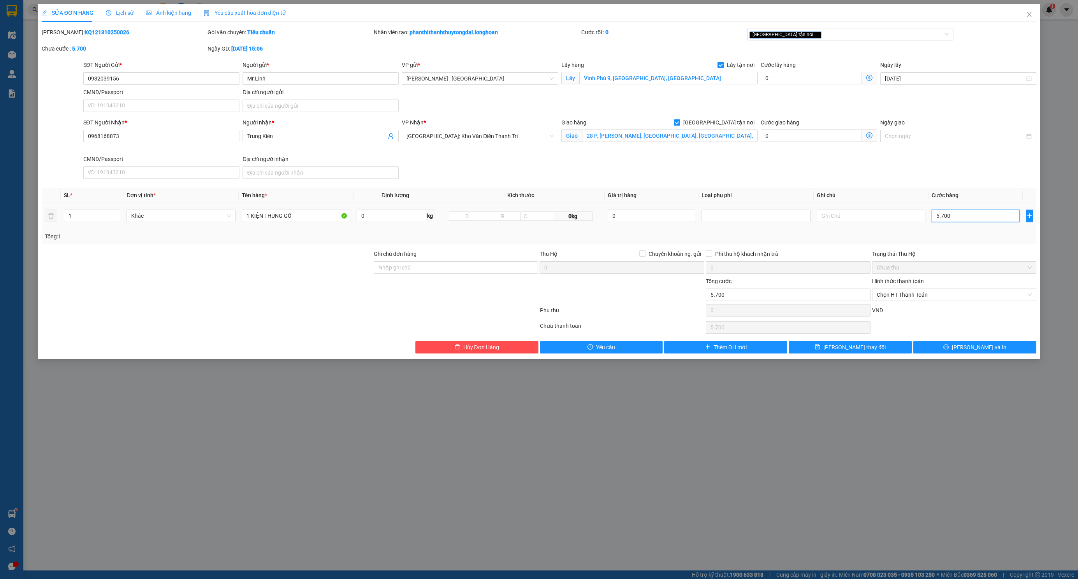
type input "57.000"
type input "570.000"
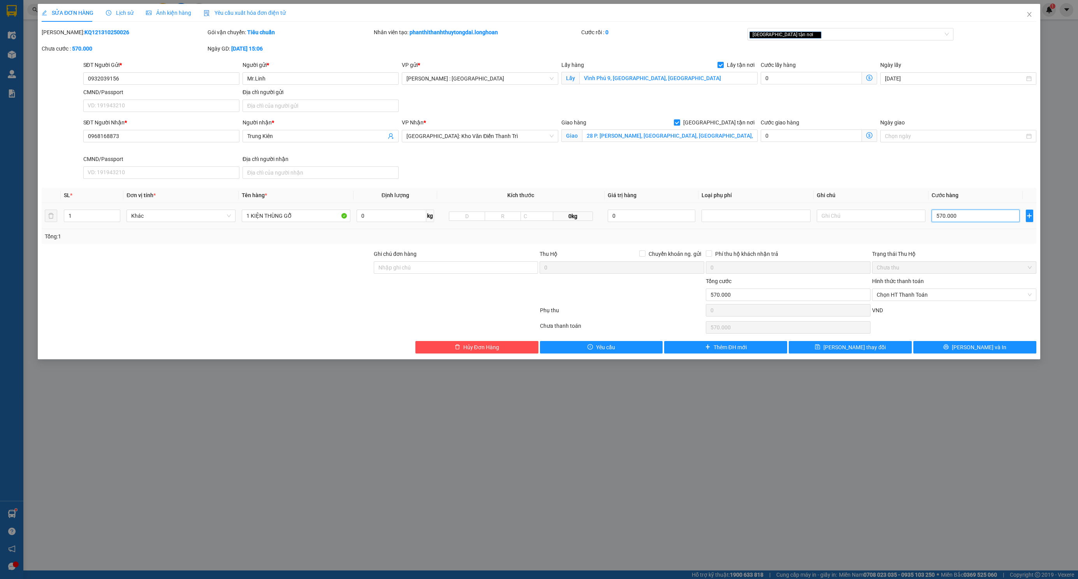
click at [978, 212] on input "570.000" at bounding box center [975, 216] width 88 height 12
type input "5.700.006"
type input "57.000.062"
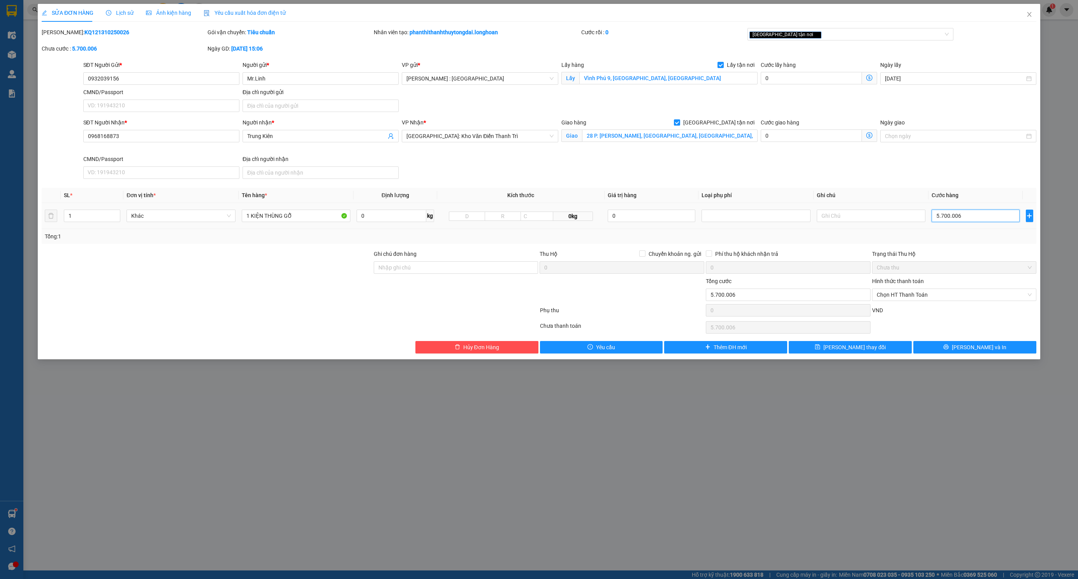
type input "57.000.062"
type input "6"
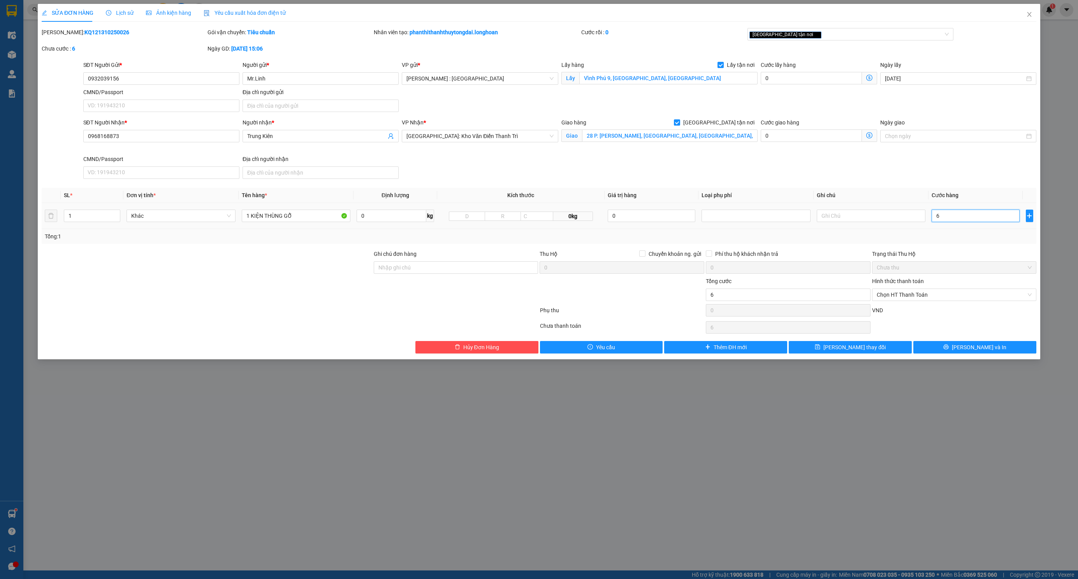
type input "62"
type input "620"
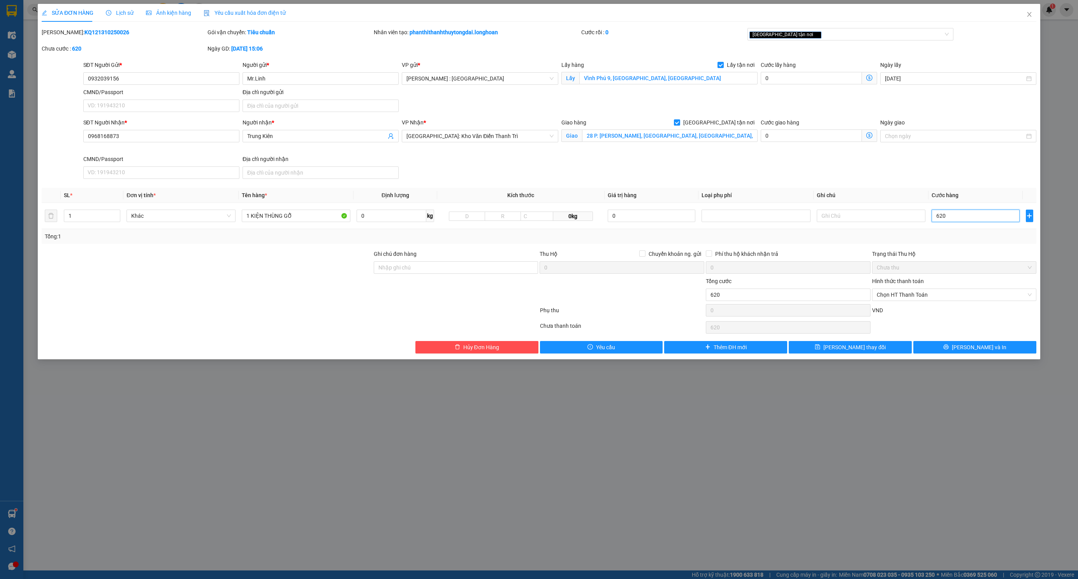
type input "620"
type input "620.000"
click at [779, 186] on div "Total Paid Fee 0 Total UnPaid Fee 1.000 Cash Collection Total Fee Mã ĐH: KQ1213…" at bounding box center [539, 191] width 994 height 326
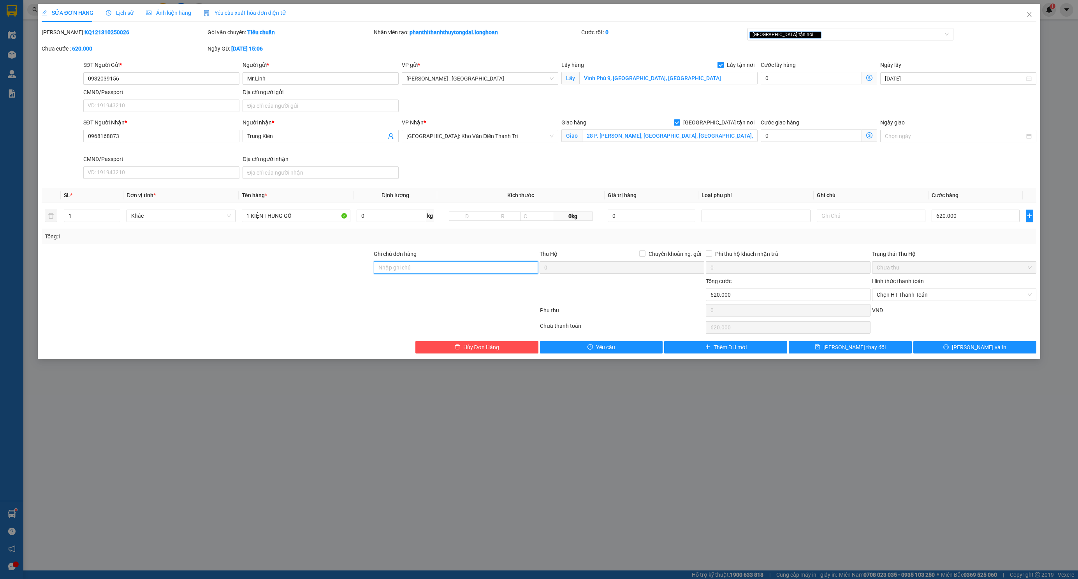
click at [494, 271] on input "Ghi chú đơn hàng" at bounding box center [456, 268] width 165 height 12
type input "NHẬN NGUYÊN KIỆN GIAO NGUYÊN KIỆN, HƯ VỠ K ĐỀN"
click at [939, 347] on button "[PERSON_NAME] và In" at bounding box center [974, 347] width 123 height 12
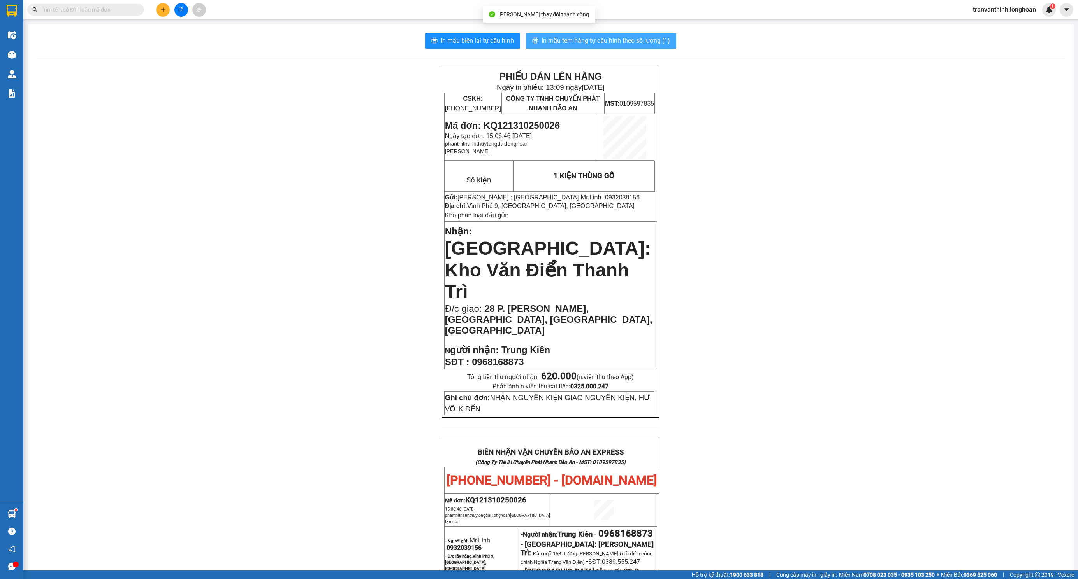
click at [628, 39] on span "In mẫu tem hàng tự cấu hình theo số lượng (1)" at bounding box center [605, 41] width 128 height 10
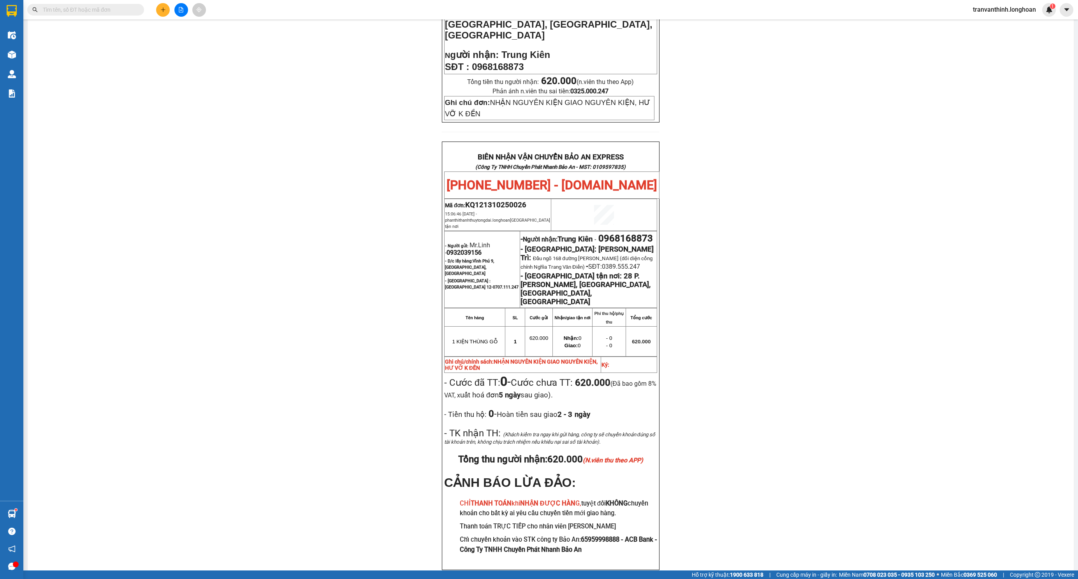
scroll to position [298, 0]
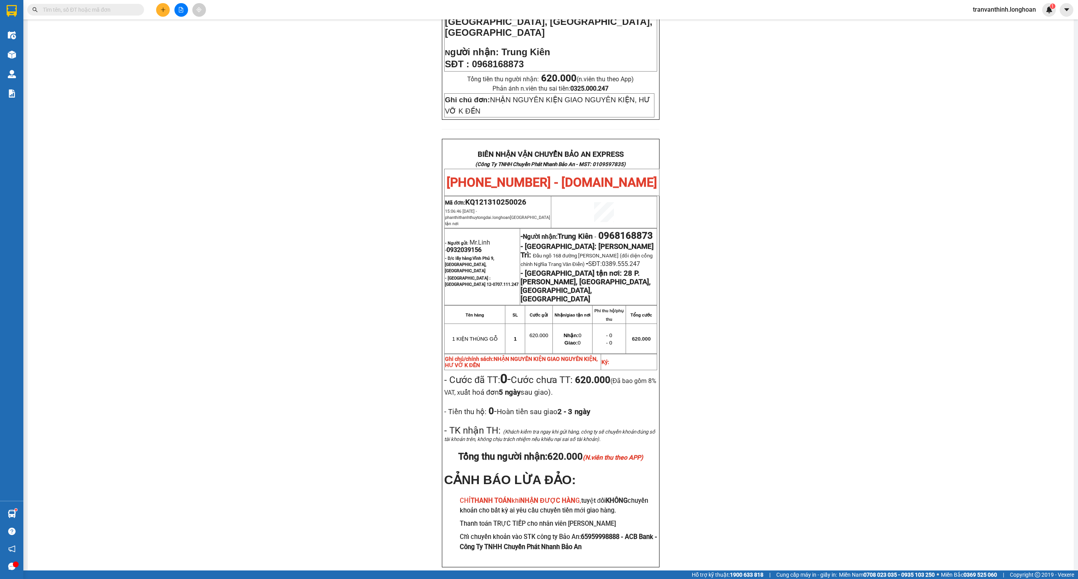
click at [473, 246] on span "0932039156" at bounding box center [463, 249] width 35 height 7
click at [755, 209] on div "PHIẾU DÁN LÊN HÀNG Ngày in phiếu: 13:09 [DATE] CSKH: [PHONE_NUMBER] CÔNG TY TNH…" at bounding box center [550, 178] width 1027 height 817
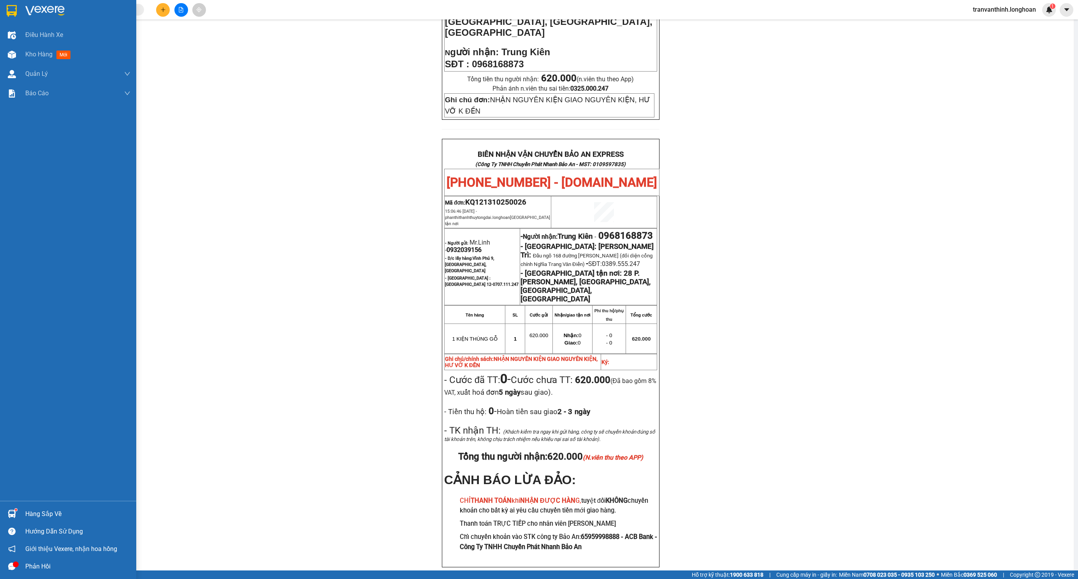
drag, startPoint x: 19, startPoint y: 6, endPoint x: 372, endPoint y: 0, distance: 352.6
click at [19, 5] on div at bounding box center [68, 12] width 136 height 25
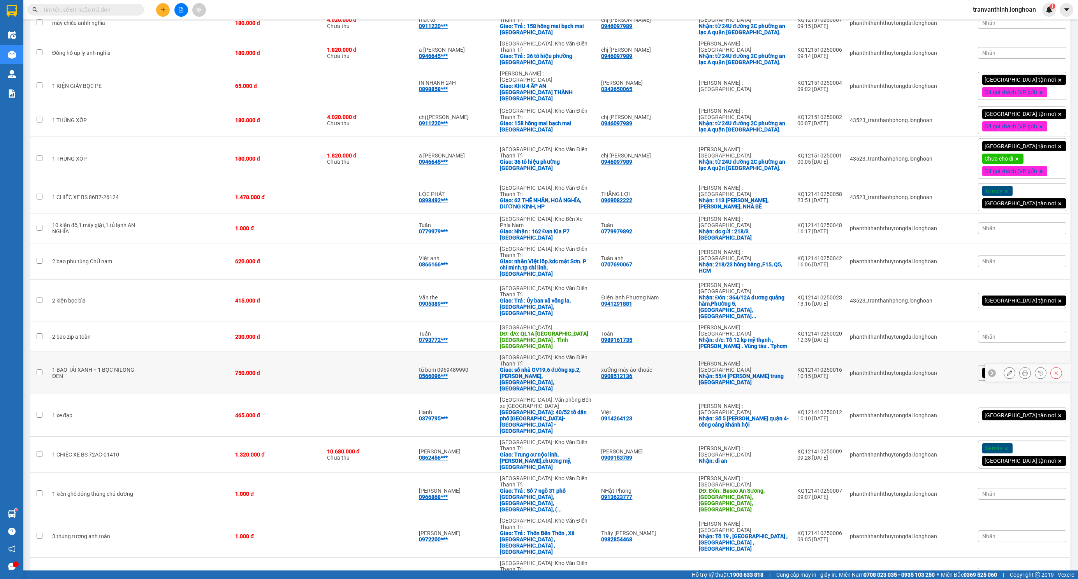
scroll to position [311, 0]
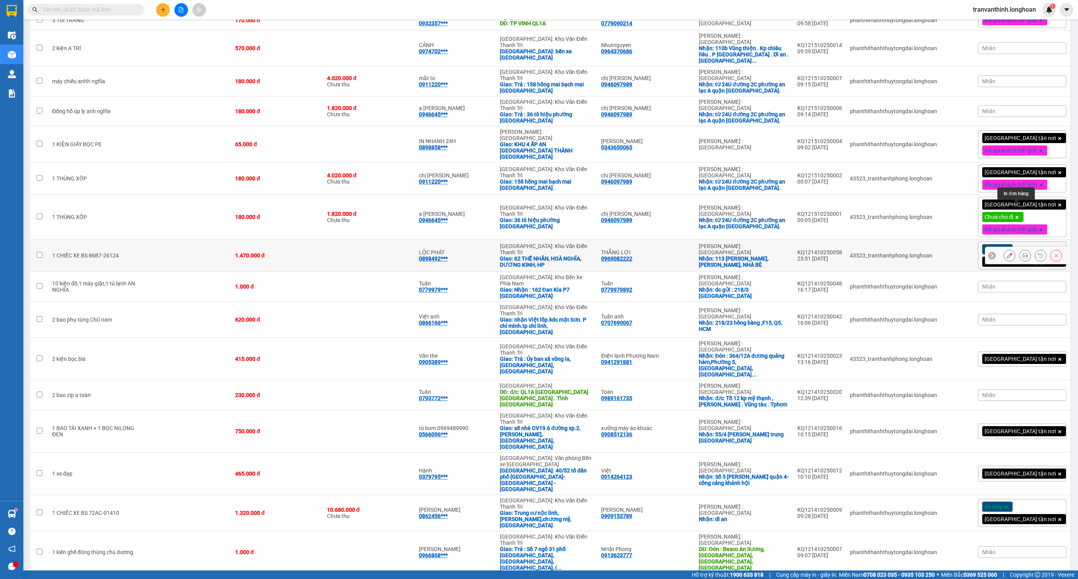
click at [1019, 249] on button at bounding box center [1024, 256] width 11 height 14
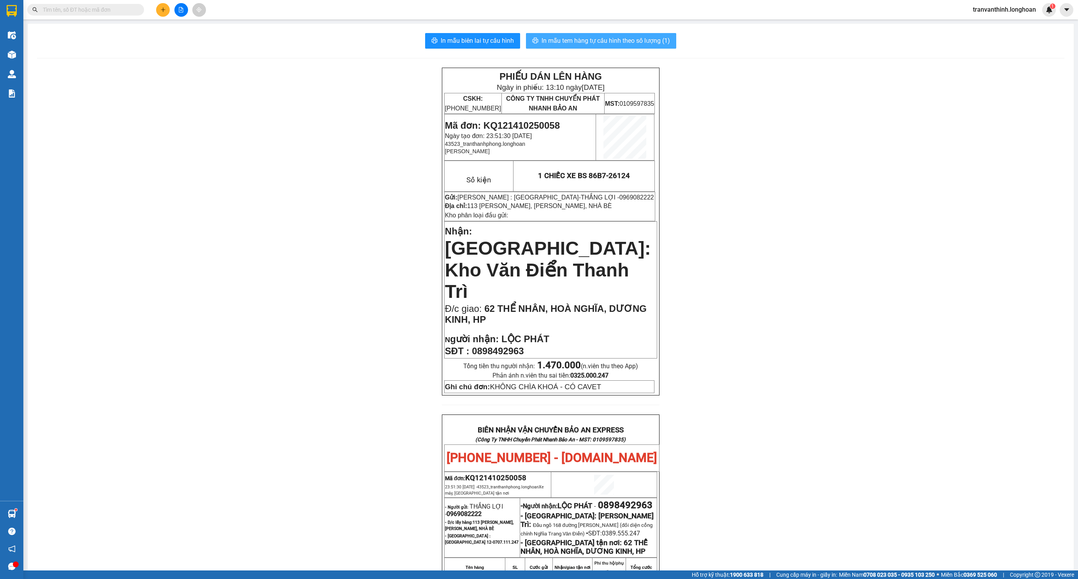
click at [632, 45] on span "In mẫu tem hàng tự cấu hình theo số lượng (1)" at bounding box center [605, 41] width 128 height 10
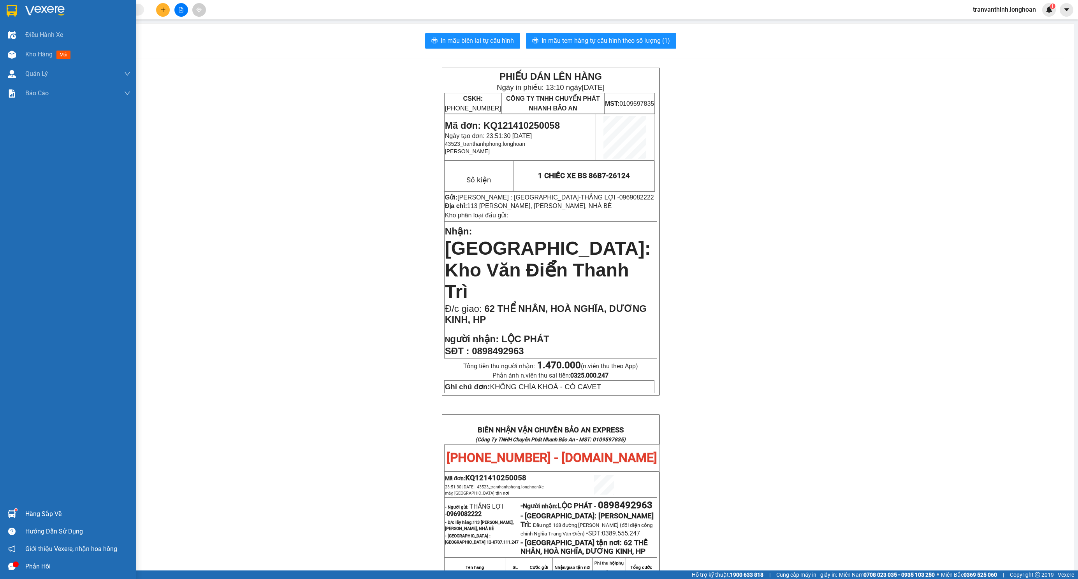
drag, startPoint x: 12, startPoint y: 9, endPoint x: 505, endPoint y: 578, distance: 752.6
click at [12, 9] on img at bounding box center [12, 11] width 10 height 12
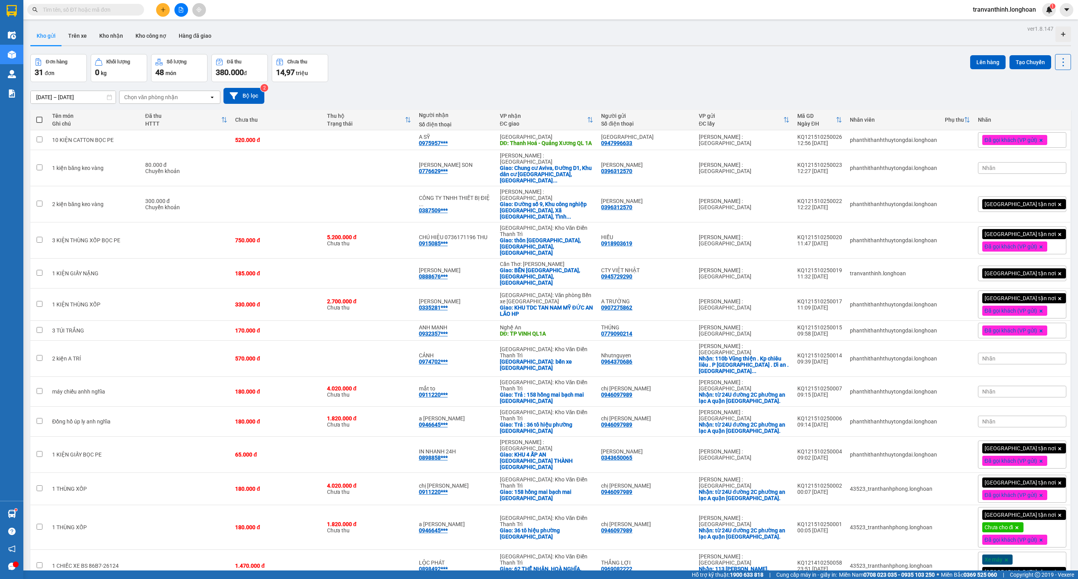
click at [341, 72] on div "Đơn hàng 31 đơn Khối lượng 0 kg Số lượng 48 món Đã thu 380.000 đ Chưa thu 14,97…" at bounding box center [550, 68] width 1040 height 28
click at [104, 6] on input "text" at bounding box center [89, 9] width 92 height 9
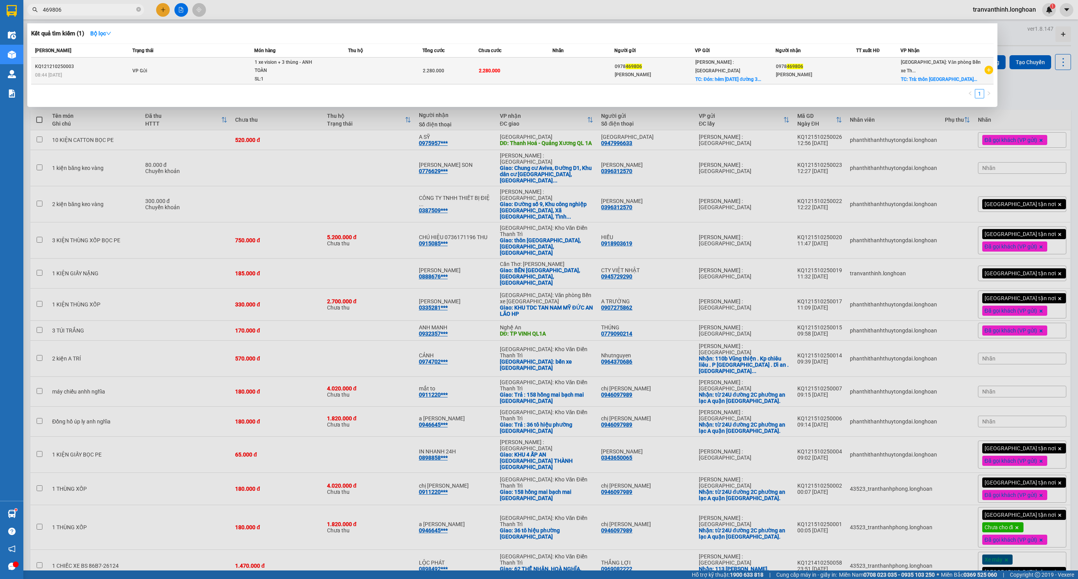
type input "469806"
click at [319, 69] on span "1 xe vision + 3 thùng - ANH TOÀN SL: 1" at bounding box center [301, 70] width 93 height 25
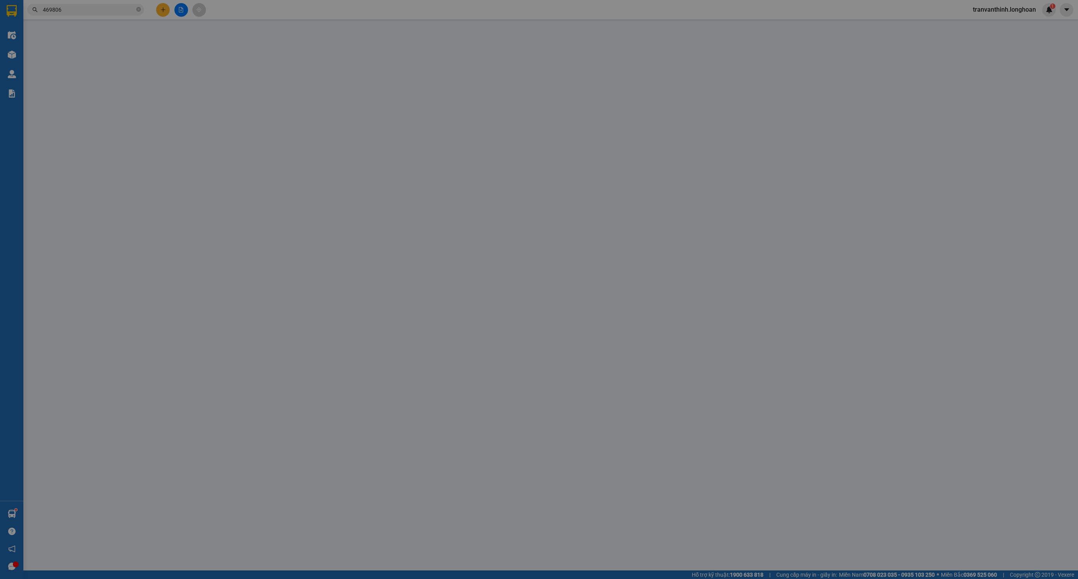
type input "0978469806"
type input "[PERSON_NAME]"
checkbox input "true"
type input "Đón: hẻm [DATE] đường 30/4 p12 bà rịa vũng tàu"
type input "0978469806"
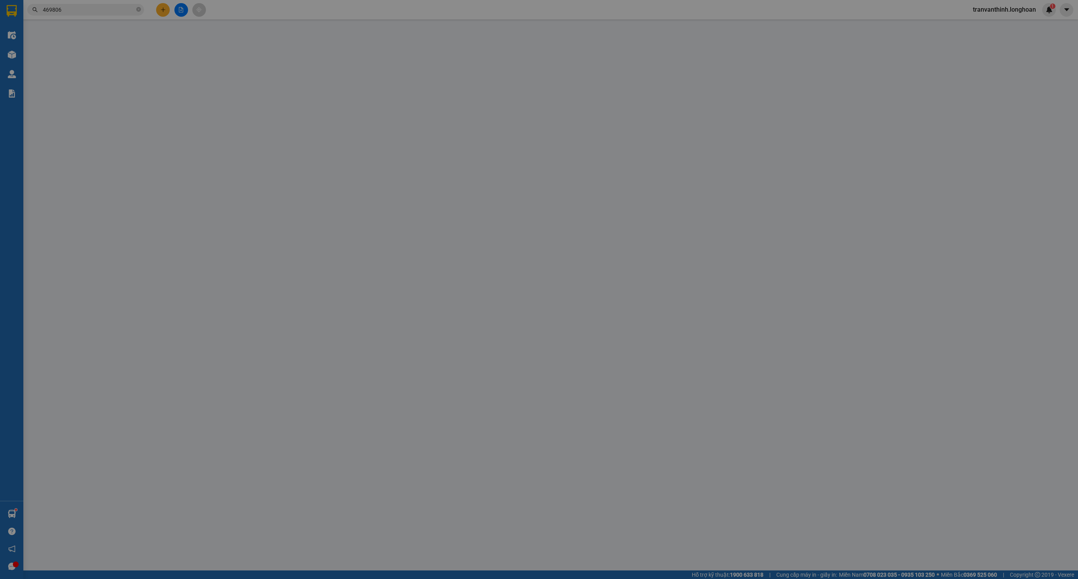
type input "[PERSON_NAME]"
checkbox input "true"
type input "Trả: thôn [GEOGRAPHIC_DATA] đông phương [GEOGRAPHIC_DATA]"
type input "14 đón hàng"
type input "0"
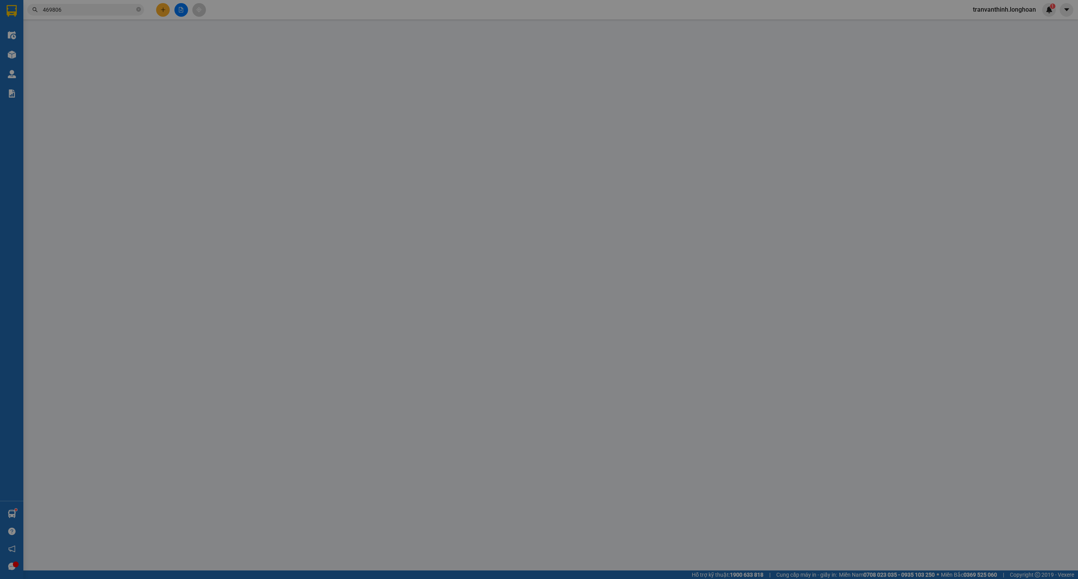
type input "2.280.000"
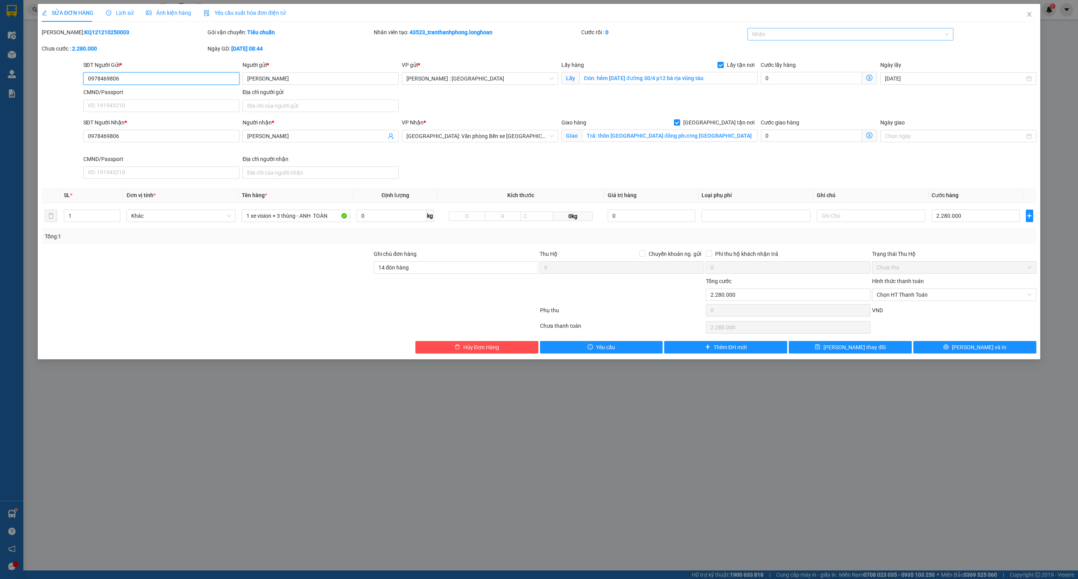
click at [768, 36] on div at bounding box center [846, 34] width 194 height 9
type input "G"
click at [779, 139] on div "[GEOGRAPHIC_DATA] tận nơi" at bounding box center [850, 137] width 197 height 9
type input "XE"
drag, startPoint x: 783, startPoint y: 50, endPoint x: 659, endPoint y: 91, distance: 131.2
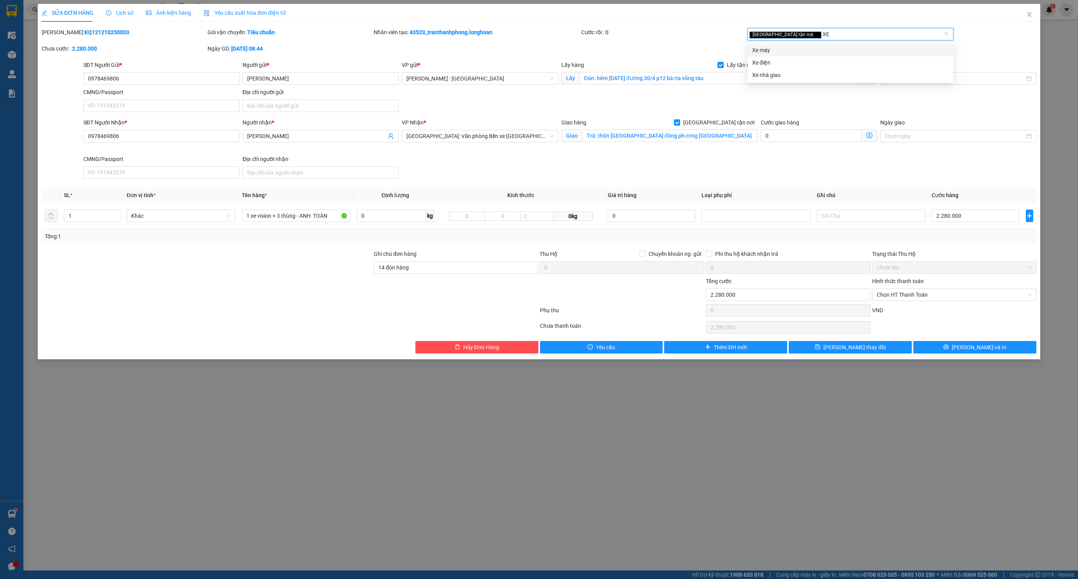
click at [783, 49] on div "Xe máy" at bounding box center [850, 50] width 197 height 9
click at [117, 212] on span "Increase Value" at bounding box center [115, 213] width 9 height 7
type input "5"
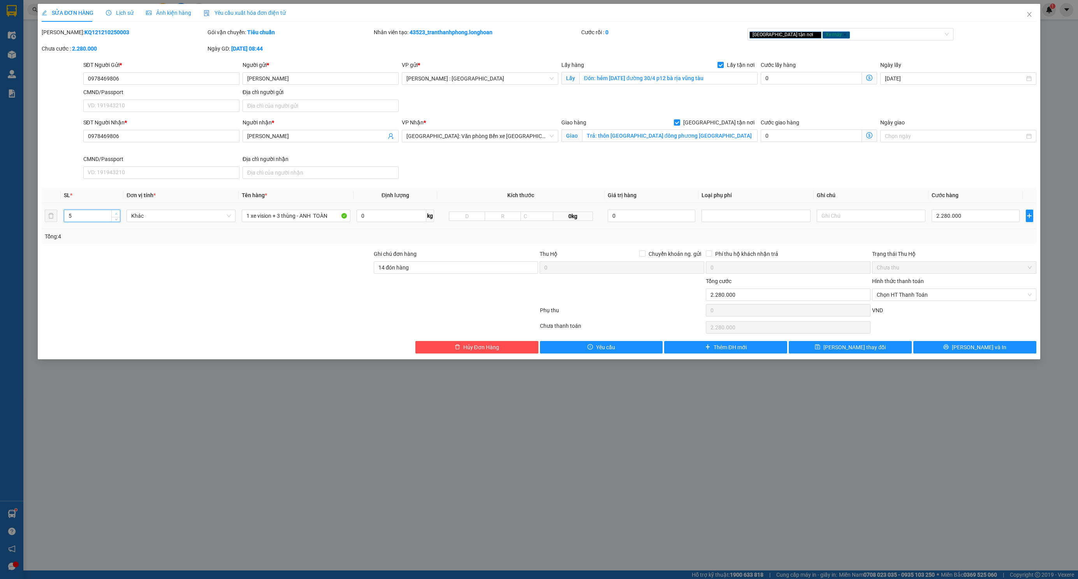
click at [117, 212] on span "Increase Value" at bounding box center [115, 213] width 9 height 7
click at [327, 218] on input "1 xe vision + 3 thùng - ANH TOÀN" at bounding box center [296, 216] width 109 height 12
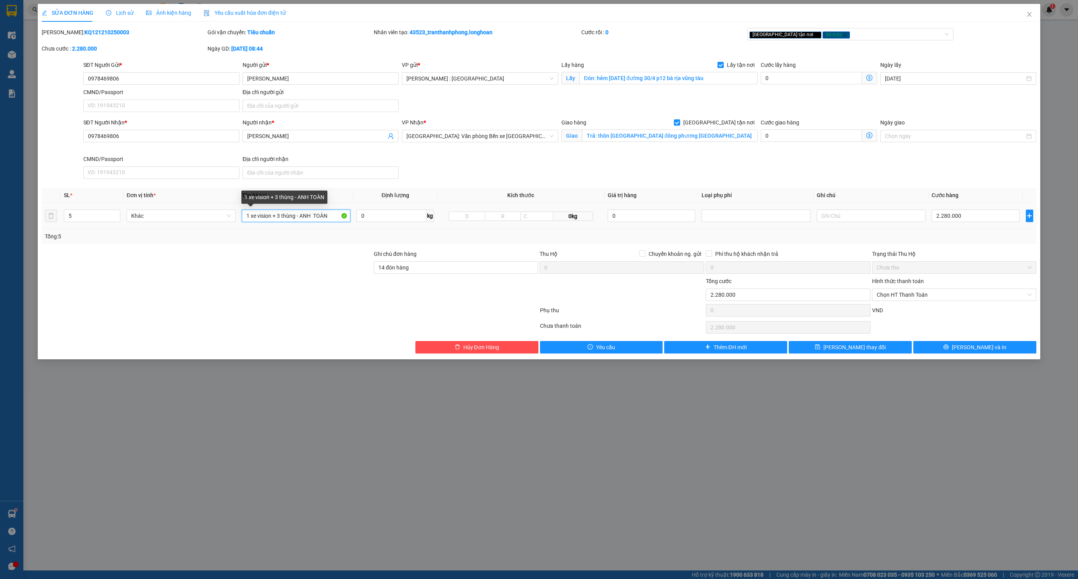
click at [327, 218] on input "1 xe vision + 3 thùng - ANH TOÀN" at bounding box center [296, 216] width 109 height 12
type input "1 CHIẾC XE BS 15B2-93082 + 3 KIỆN GIẤY + 1 KIỆN NỆM"
click at [939, 191] on th "Cước hàng" at bounding box center [975, 195] width 94 height 15
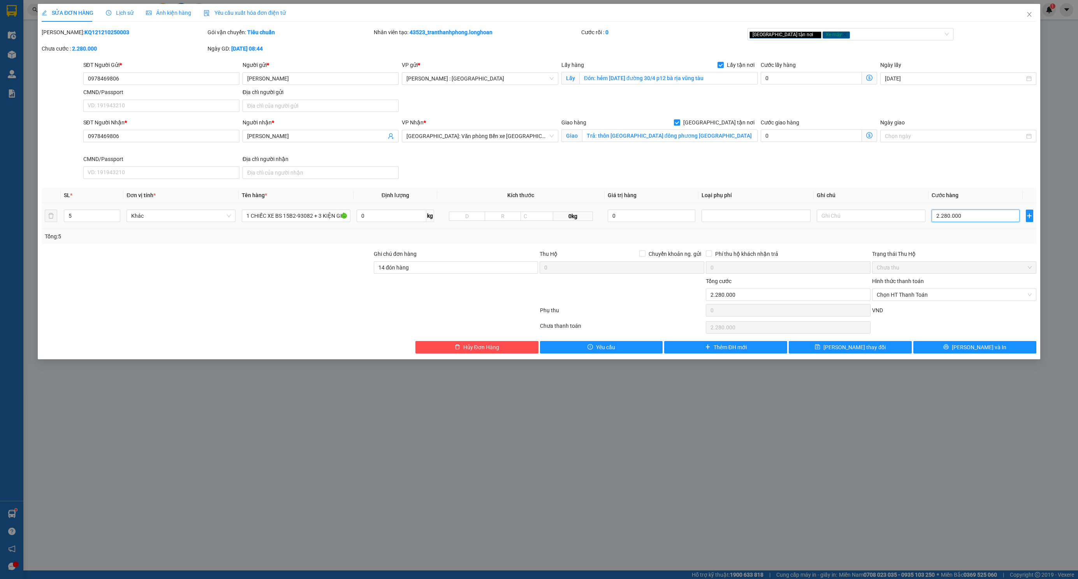
click at [950, 213] on input "2.280.000" at bounding box center [975, 216] width 88 height 12
type input "2"
type input "23"
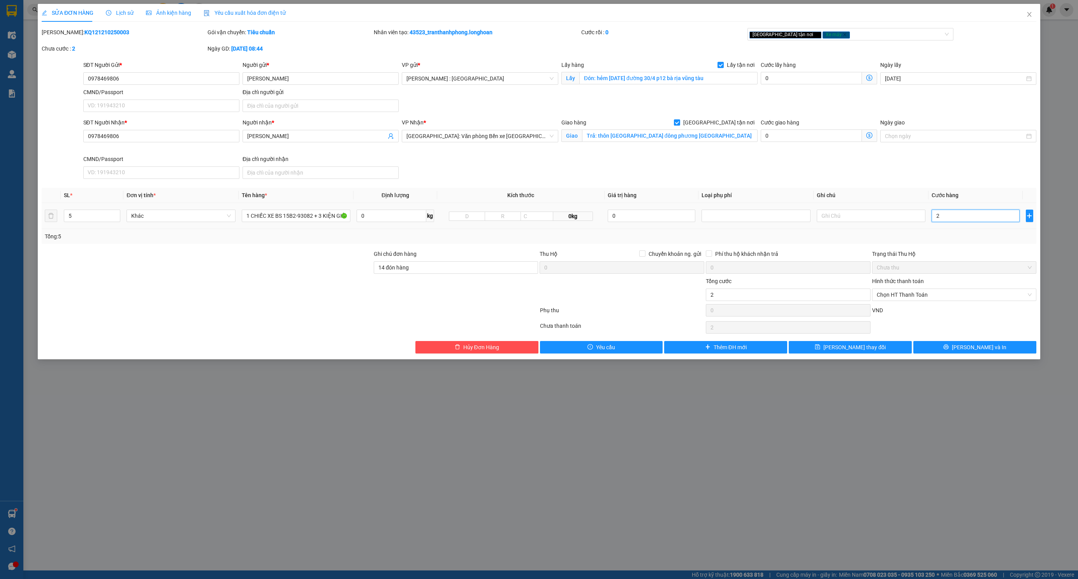
type input "23"
type input "238"
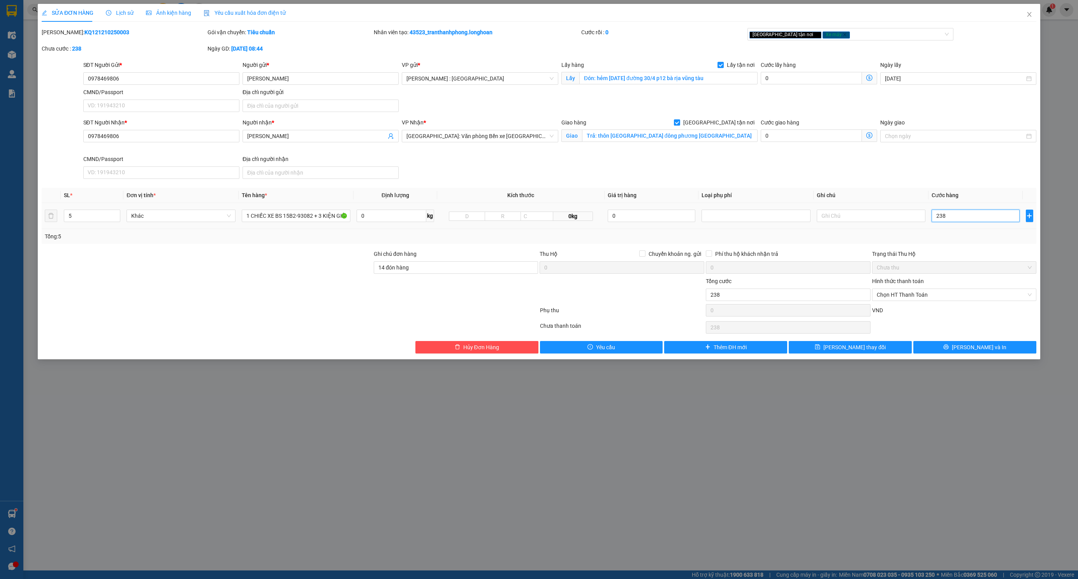
type input "2.380"
type input "23.800"
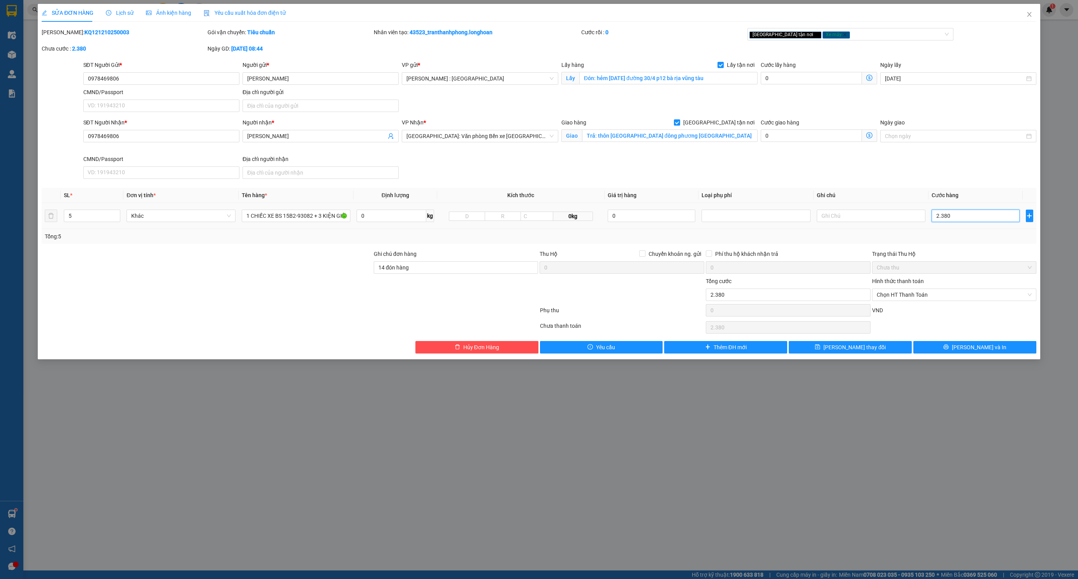
type input "23.800"
type input "238.000"
type input "2.380.000"
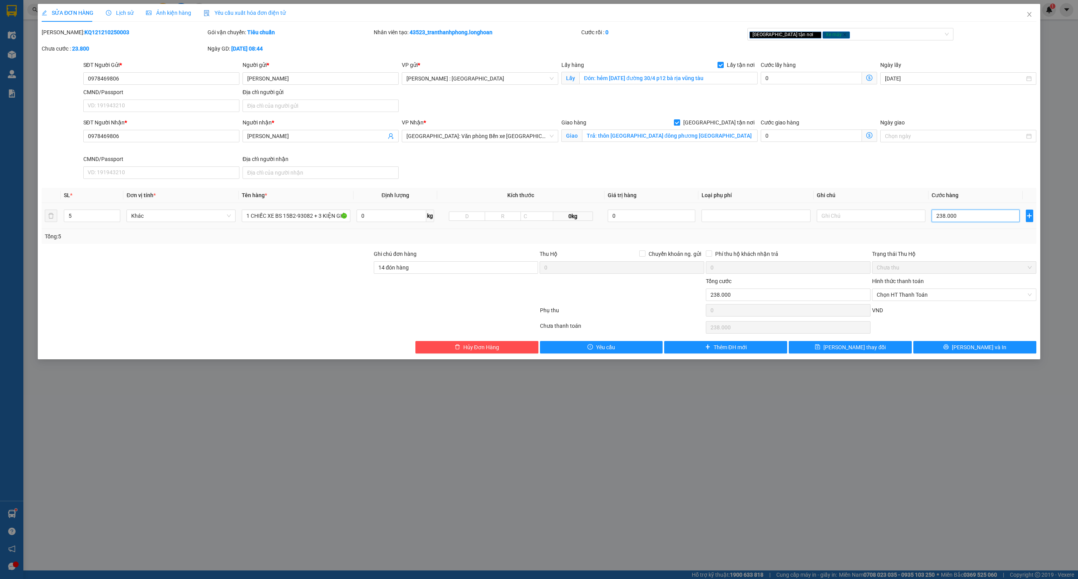
type input "2.380.000"
click at [461, 266] on input "14 đón hàng" at bounding box center [456, 268] width 165 height 12
click at [460, 266] on input "14 đón hàng" at bounding box center [456, 268] width 165 height 12
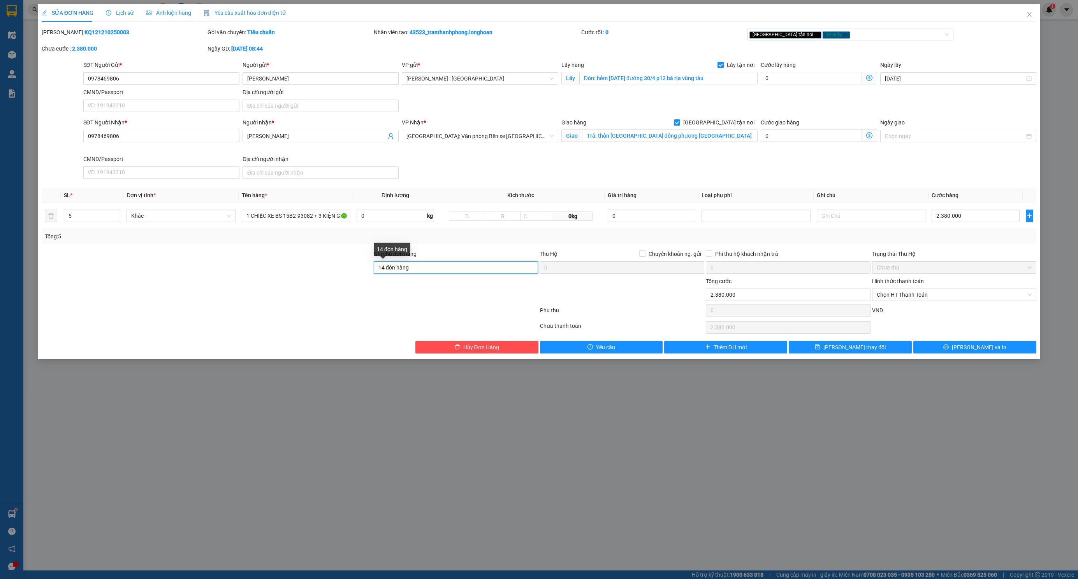
click at [460, 266] on input "14 đón hàng" at bounding box center [456, 268] width 165 height 12
type input "KHÔNG CHÌA KHÓA,KHÔNG CAVET"
click at [1001, 344] on button "[PERSON_NAME] và In" at bounding box center [974, 347] width 123 height 12
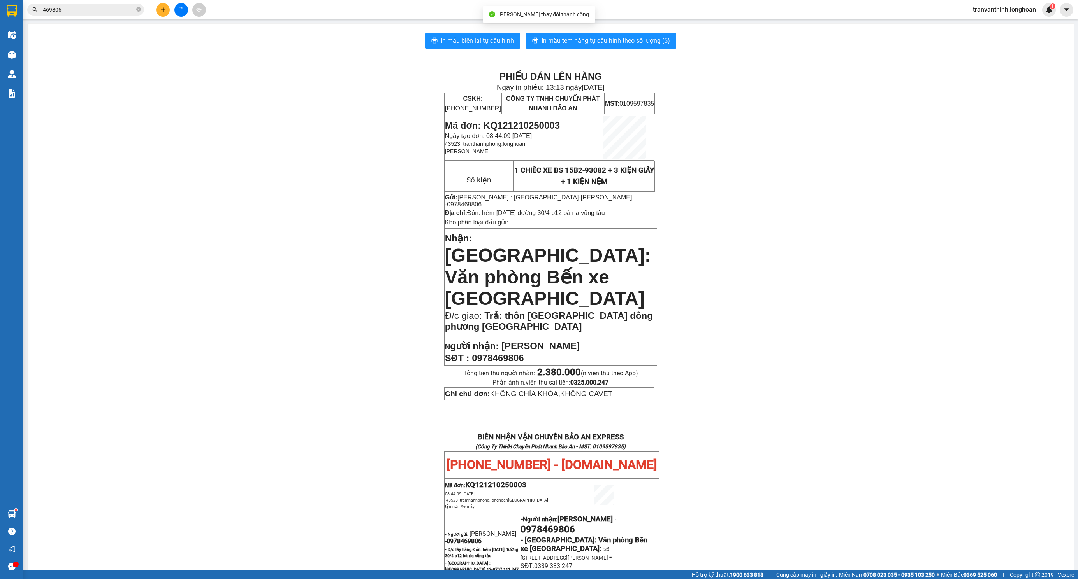
click at [12, 6] on img at bounding box center [12, 11] width 10 height 12
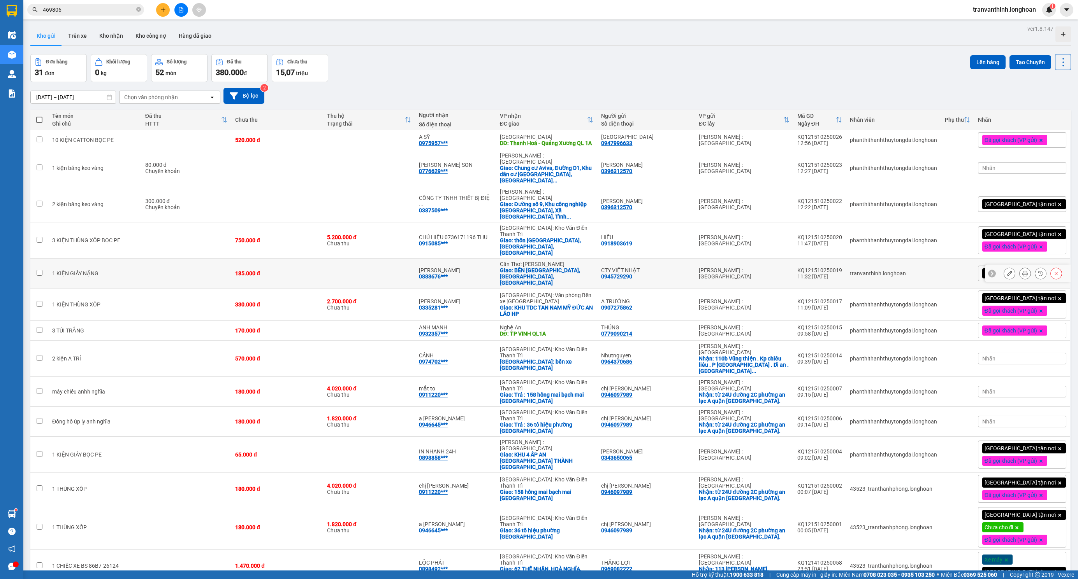
click at [496, 259] on td "ANH BẢO 0888676***" at bounding box center [455, 274] width 81 height 30
checkbox input "true"
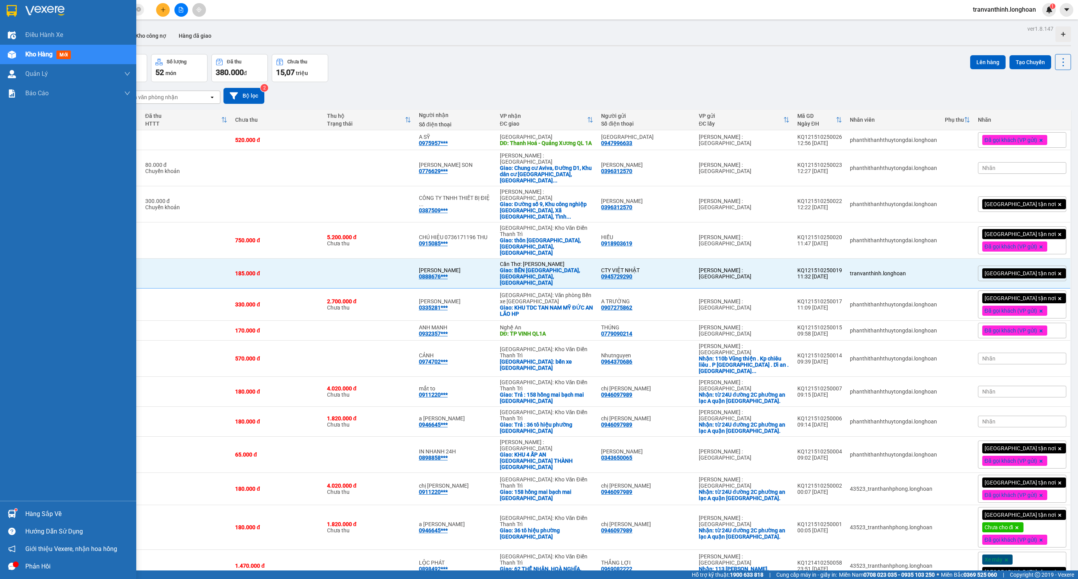
click at [18, 11] on div at bounding box center [12, 11] width 14 height 14
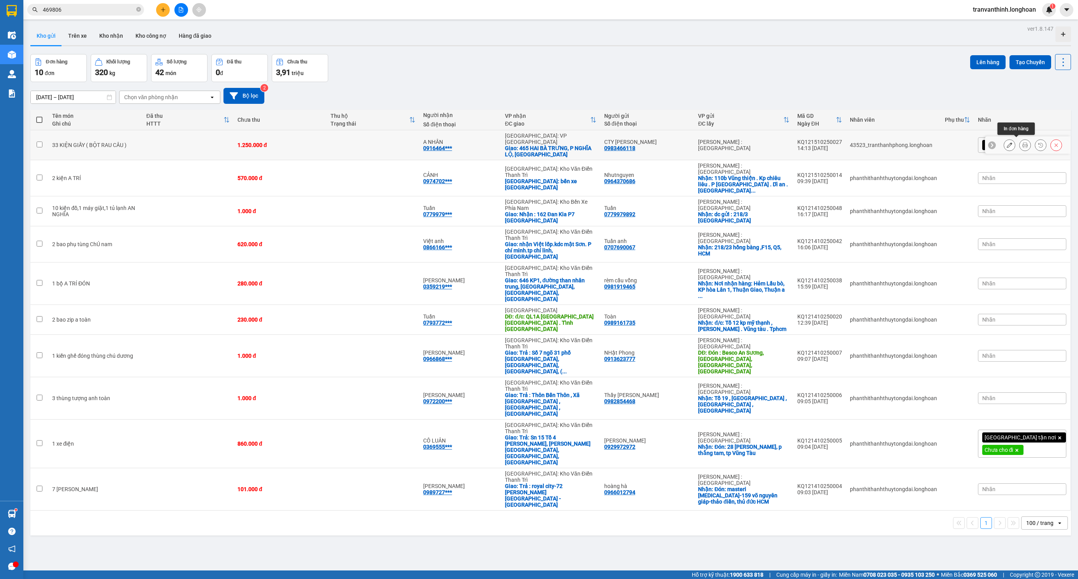
click at [1022, 142] on icon at bounding box center [1024, 144] width 5 height 5
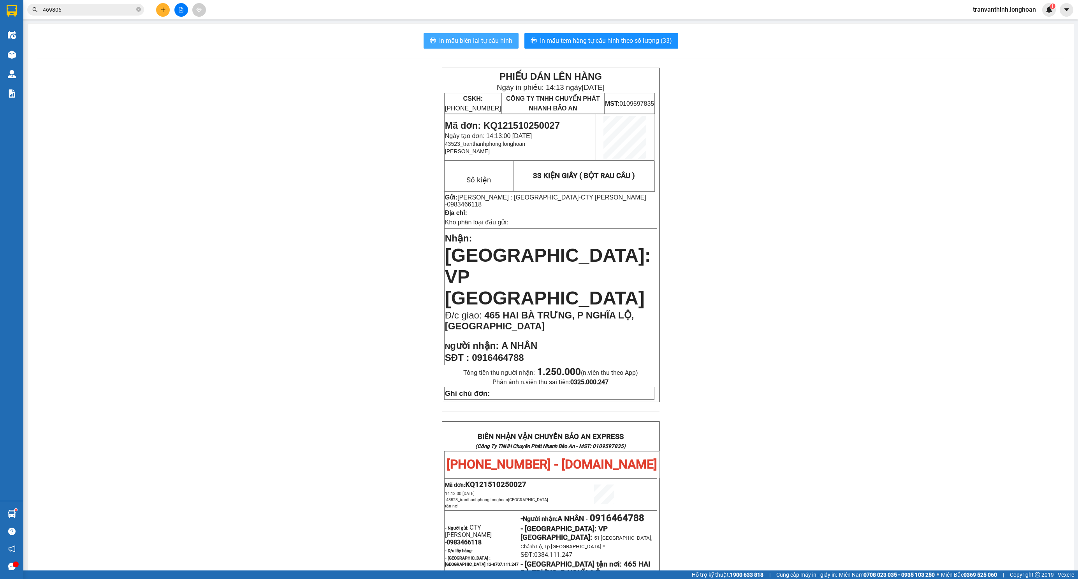
click at [504, 46] on span "In mẫu biên lai tự cấu hình" at bounding box center [475, 41] width 73 height 10
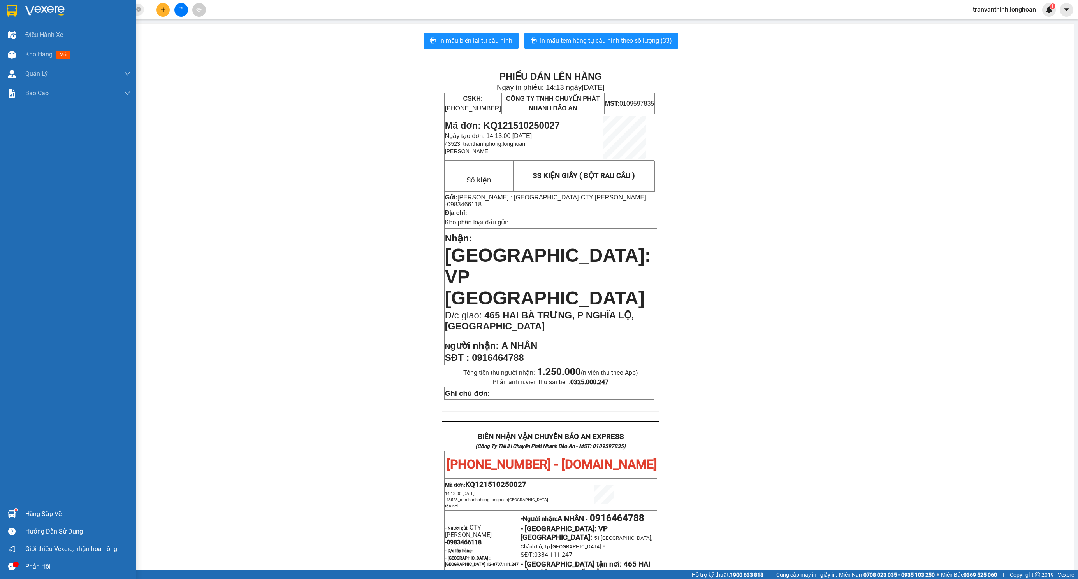
drag, startPoint x: 20, startPoint y: 16, endPoint x: 90, endPoint y: 2, distance: 71.6
click at [21, 16] on div at bounding box center [68, 12] width 136 height 25
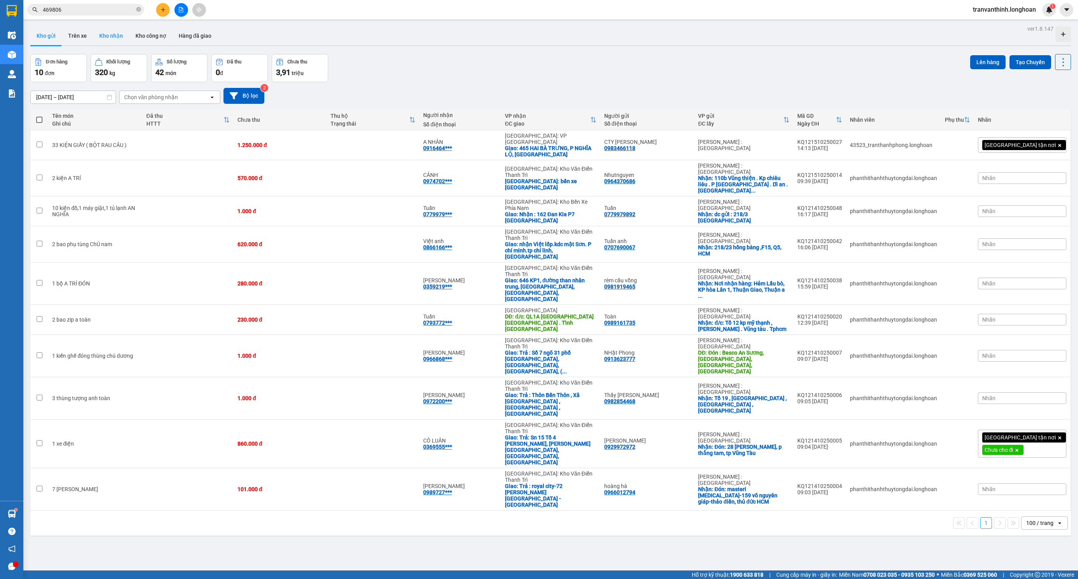
click at [111, 27] on button "Kho nhận" at bounding box center [111, 35] width 36 height 19
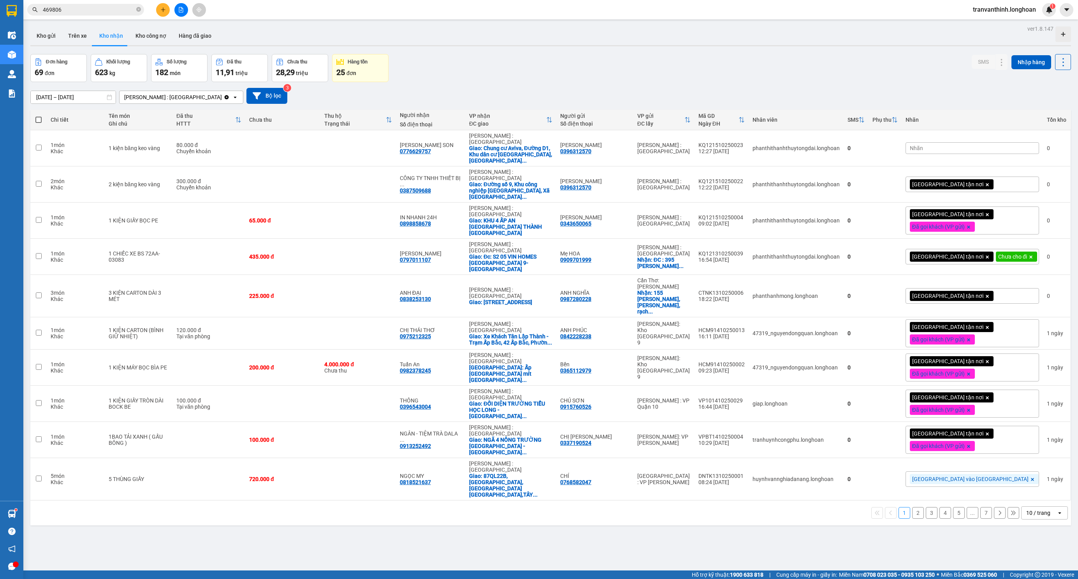
click at [983, 507] on div "1 2 3 4 5 ... 7 10 / trang open" at bounding box center [550, 513] width 1034 height 13
click at [980, 507] on button "7" at bounding box center [986, 513] width 12 height 12
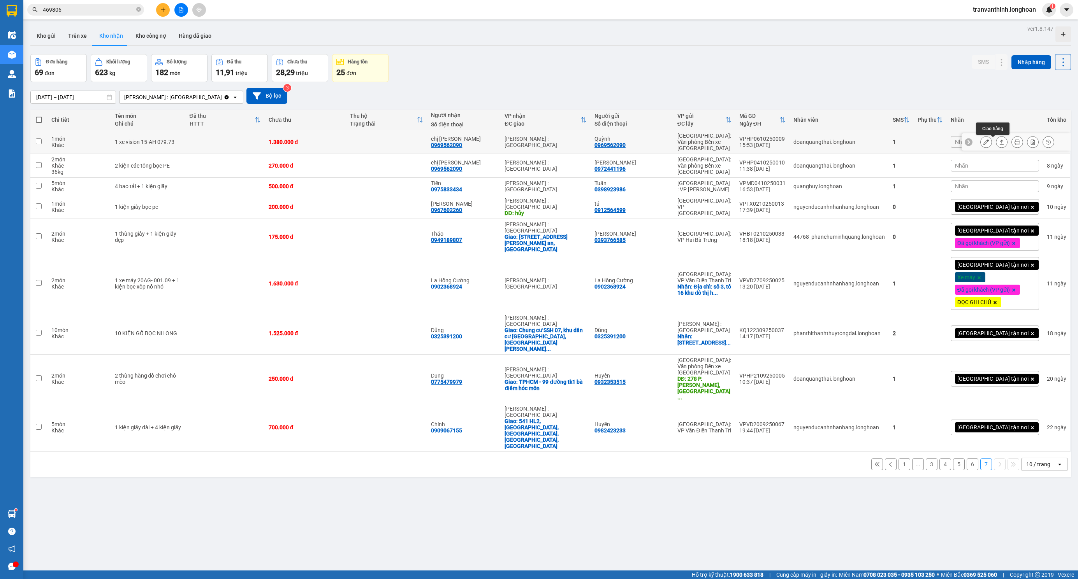
click at [996, 142] on button at bounding box center [1001, 142] width 11 height 14
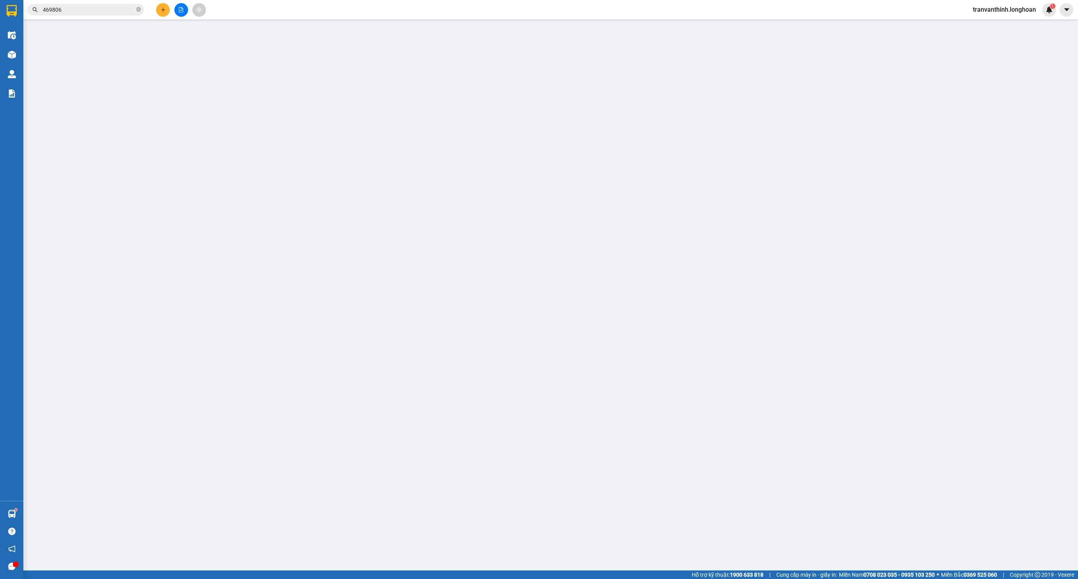
type input "0969562090"
type input "Quỳnh"
type input "0969562090"
type input "chị [PERSON_NAME]"
type input "1 CHÌA KHÓA"
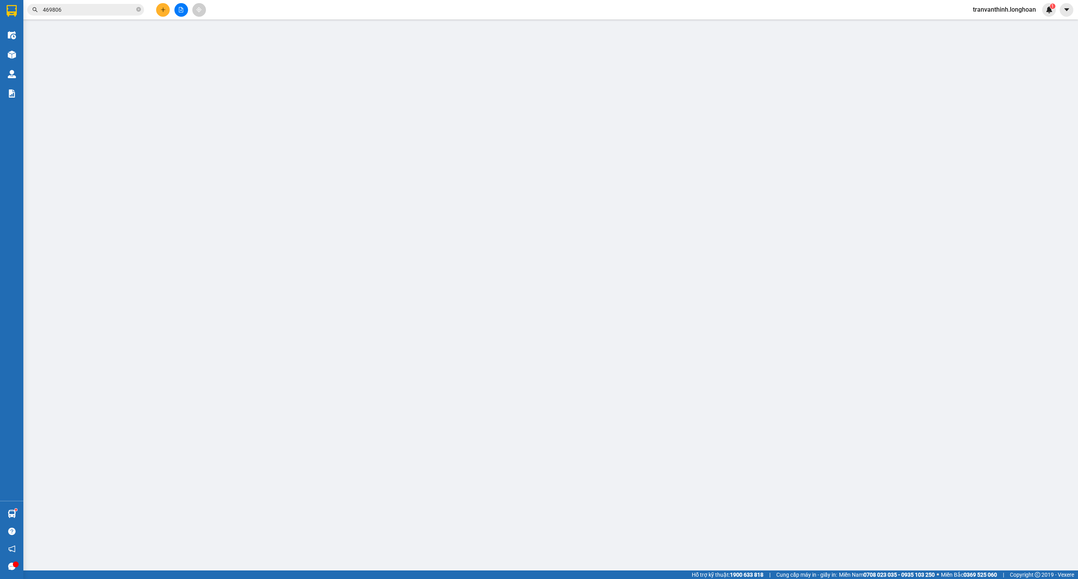
type input "0"
type input "1.380.000"
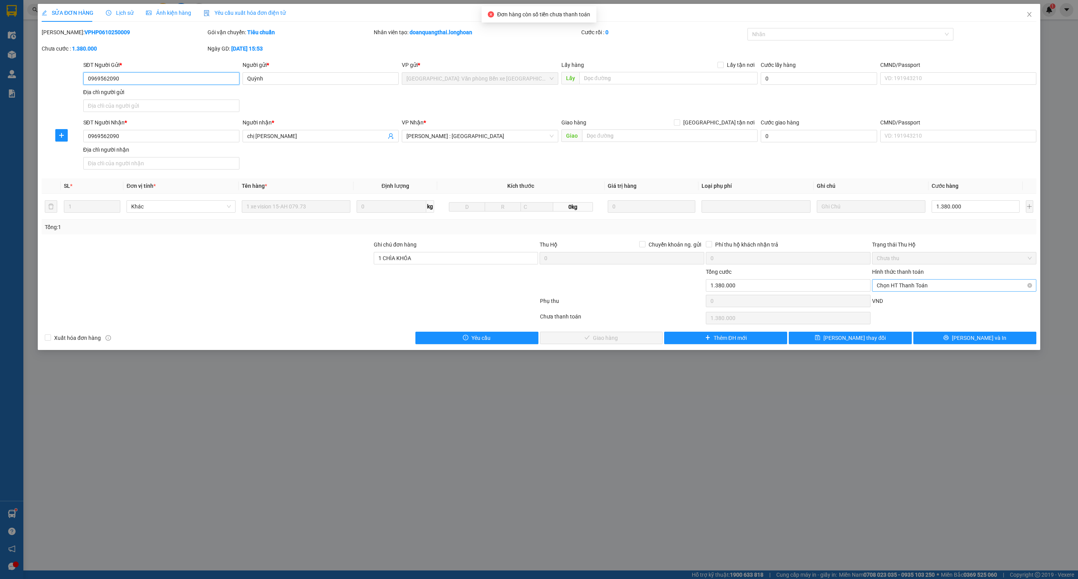
click at [948, 287] on span "Chọn HT Thanh Toán" at bounding box center [953, 286] width 155 height 12
click at [926, 299] on div "Tại văn phòng" at bounding box center [953, 303] width 155 height 9
type input "0"
click at [641, 344] on button "[PERSON_NAME] và Giao hàng" at bounding box center [601, 338] width 123 height 12
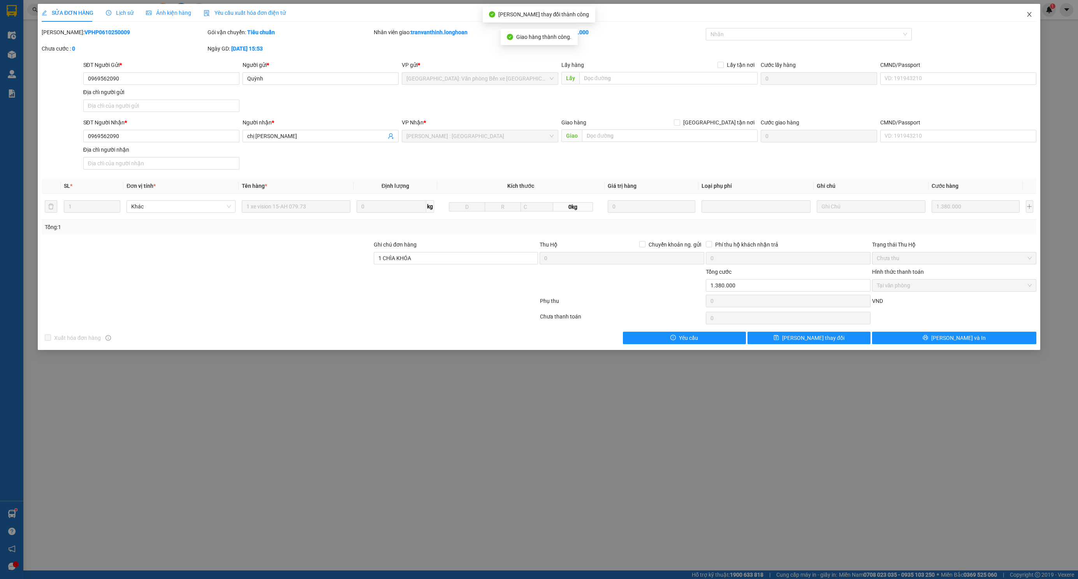
click at [1024, 17] on span "Close" at bounding box center [1029, 15] width 22 height 22
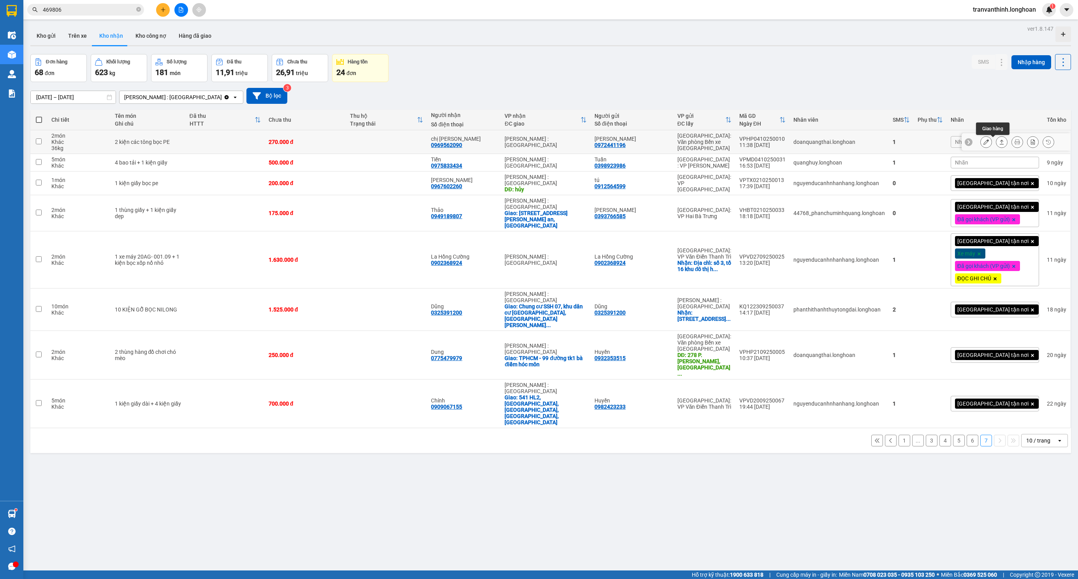
click at [999, 142] on icon at bounding box center [1001, 142] width 4 height 5
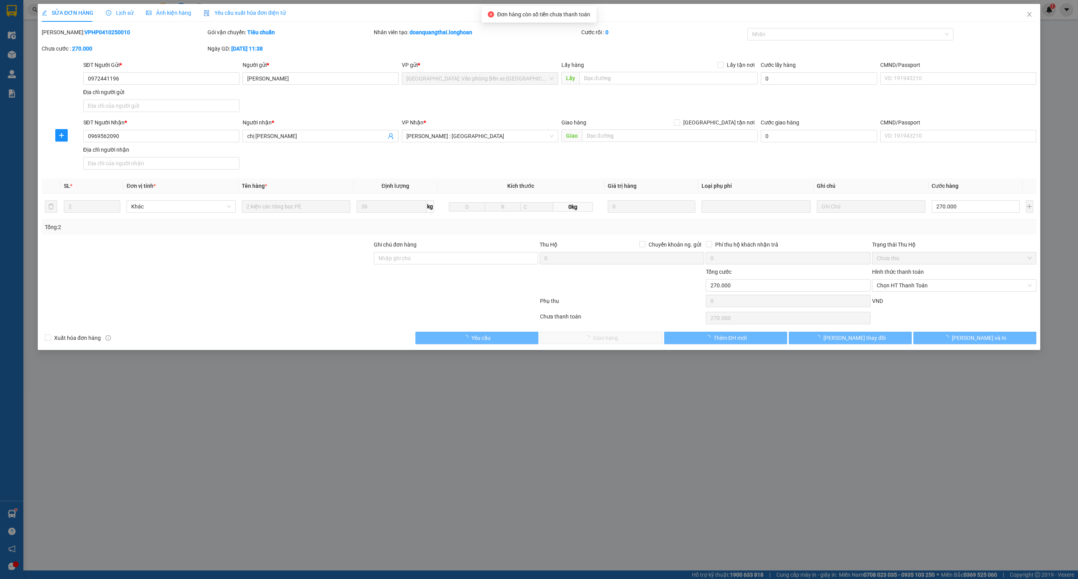
type input "0972441196"
type input "[PERSON_NAME]"
type input "0969562090"
type input "chị [PERSON_NAME]"
type input "0"
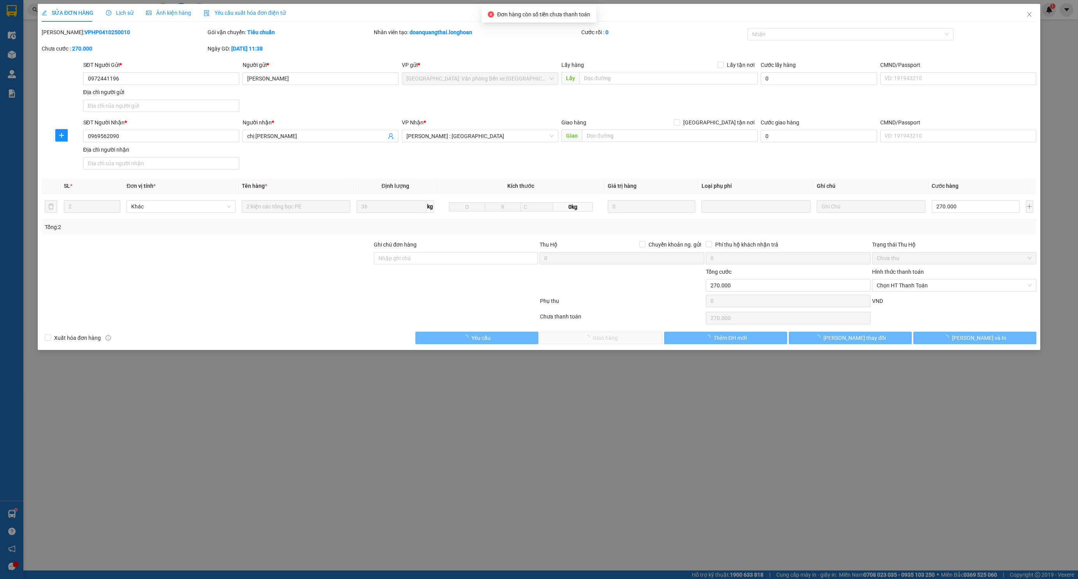
type input "270.000"
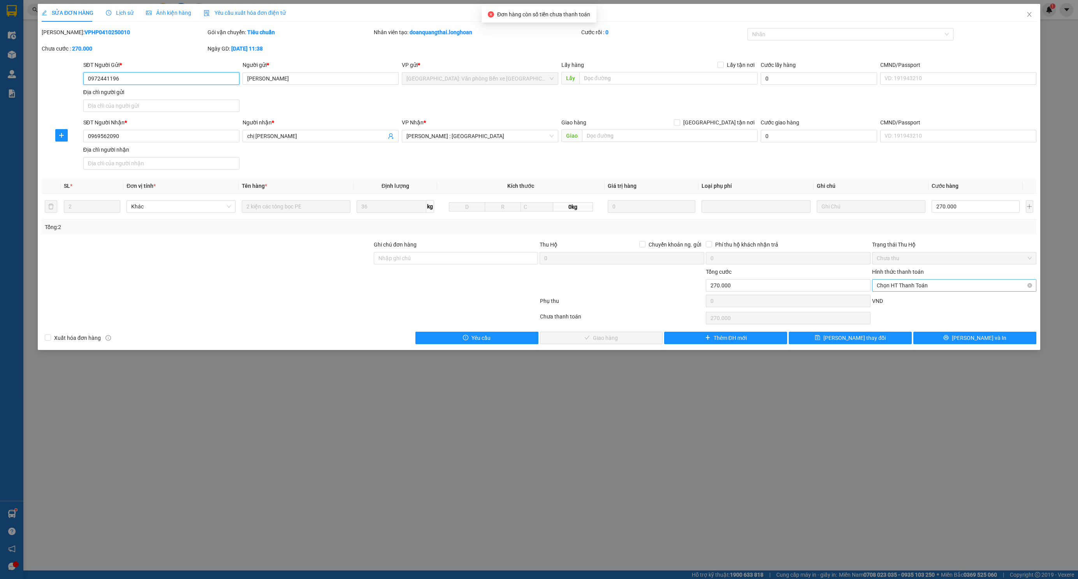
click at [909, 284] on span "Chọn HT Thanh Toán" at bounding box center [953, 286] width 155 height 12
click at [905, 302] on div "Tại văn phòng" at bounding box center [953, 303] width 155 height 9
type input "0"
click at [639, 341] on button "[PERSON_NAME] và Giao hàng" at bounding box center [601, 338] width 123 height 12
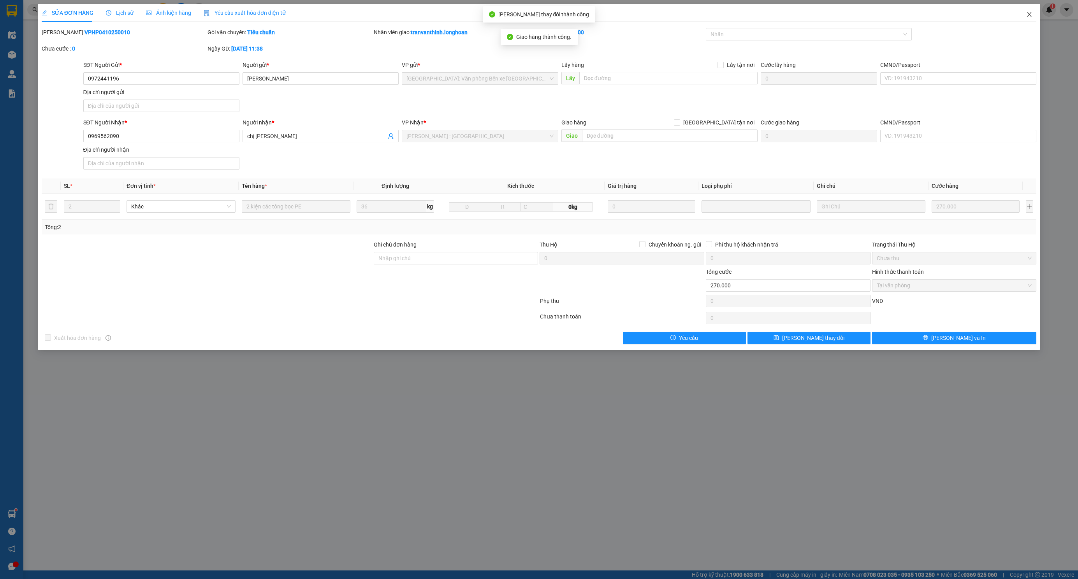
click at [1037, 13] on span "Close" at bounding box center [1029, 15] width 22 height 22
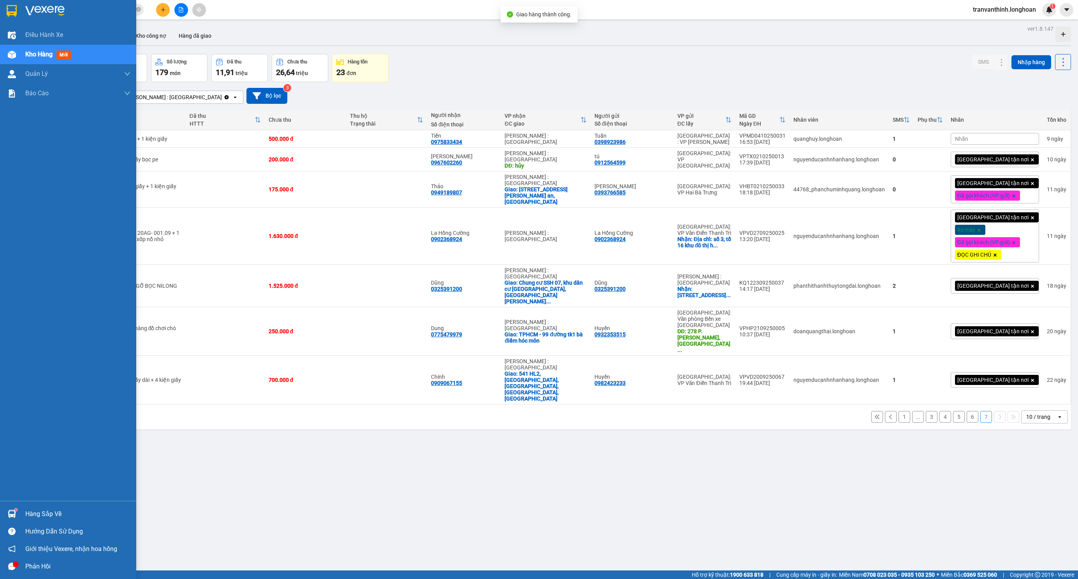
click at [6, 20] on div at bounding box center [68, 12] width 136 height 25
